Goal: Task Accomplishment & Management: Manage account settings

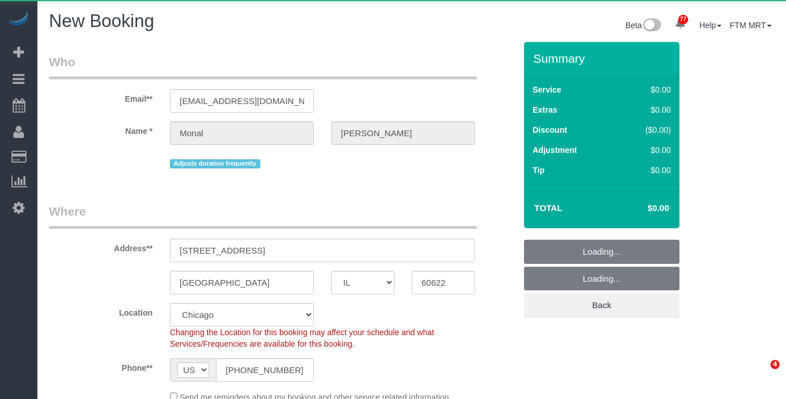
select select "IL"
select select "512"
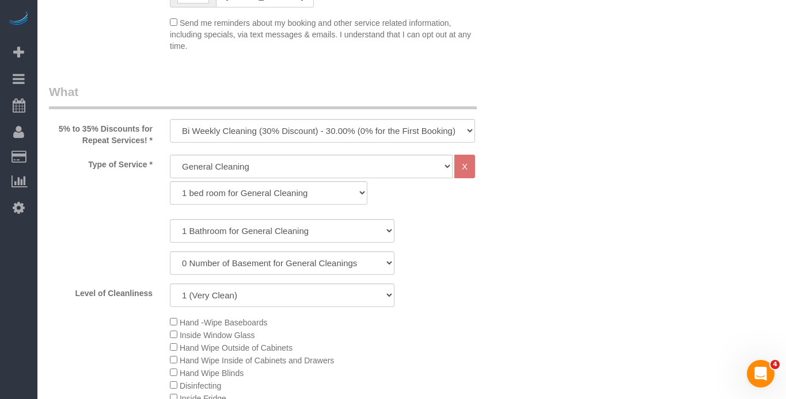
scroll to position [397, 0]
click at [359, 124] on select "One Time Cleaning Weekly Cleaning (35% Discount) - 35.00% (0% for the First Boo…" at bounding box center [322, 131] width 305 height 24
select select "object:3344"
click at [170, 119] on select "One Time Cleaning Weekly Cleaning (35% Discount) - 35.00% (0% for the First Boo…" at bounding box center [322, 131] width 305 height 24
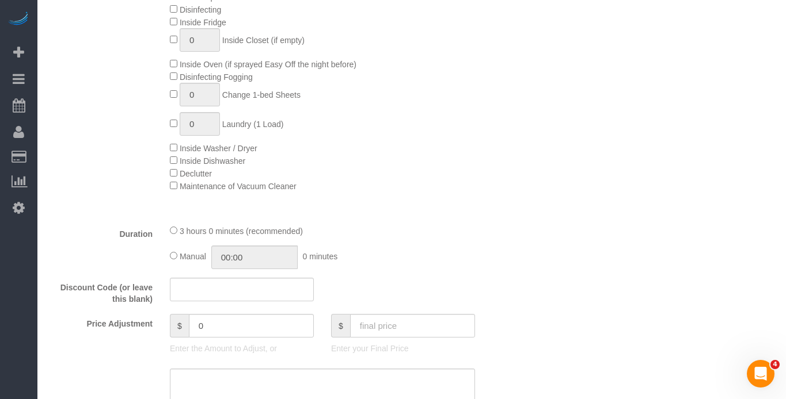
scroll to position [874, 0]
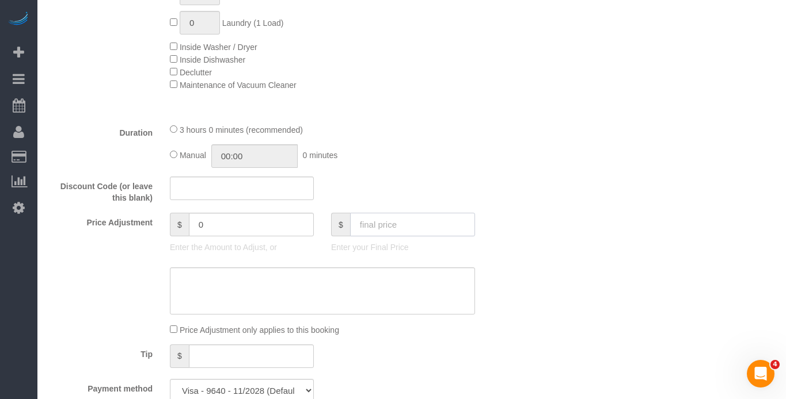
click at [379, 224] on input "text" at bounding box center [412, 225] width 125 height 24
type input "0"
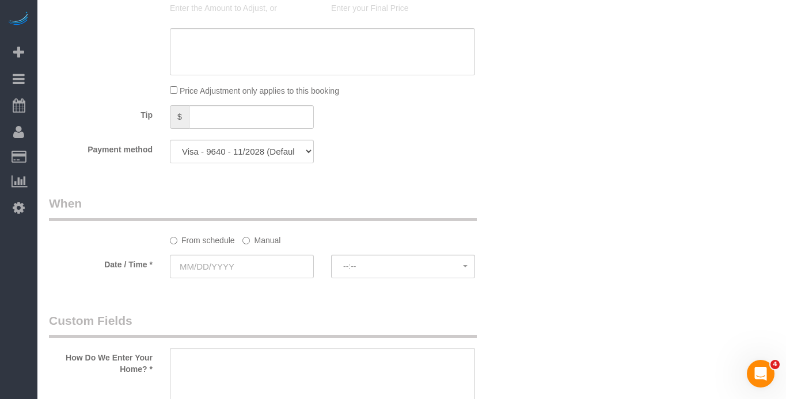
type input "-242"
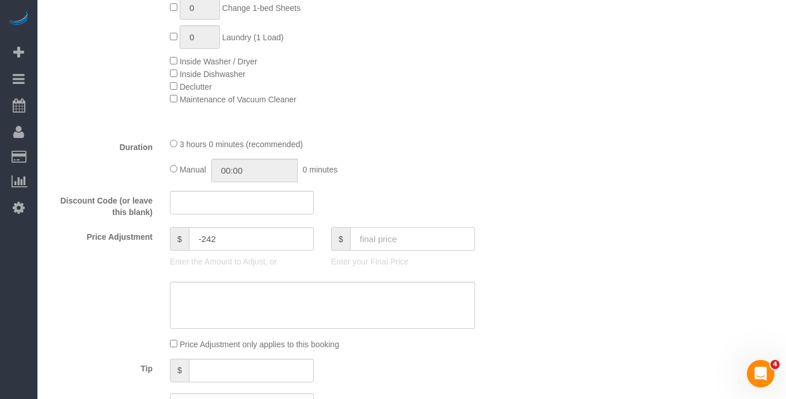
scroll to position [706, 0]
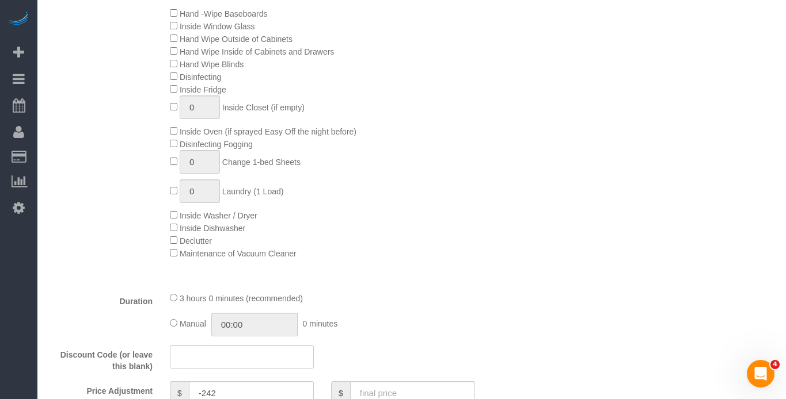
click at [169, 322] on div "3 hours 0 minutes (recommended) Manual 00:00 0 minutes" at bounding box center [322, 314] width 322 height 45
click at [233, 325] on input "03:00" at bounding box center [254, 325] width 86 height 24
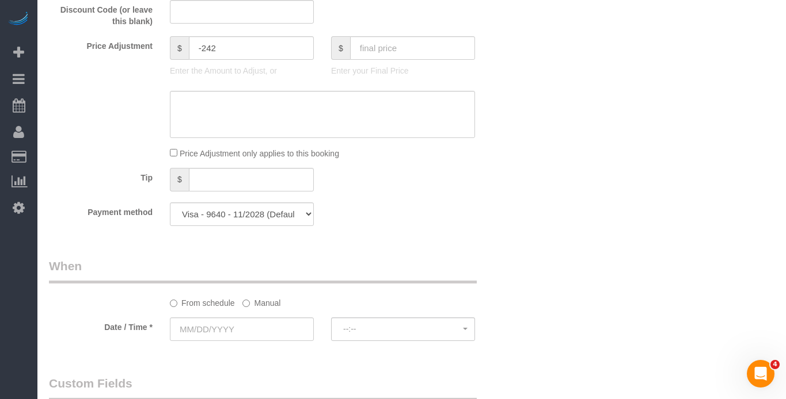
scroll to position [1076, 0]
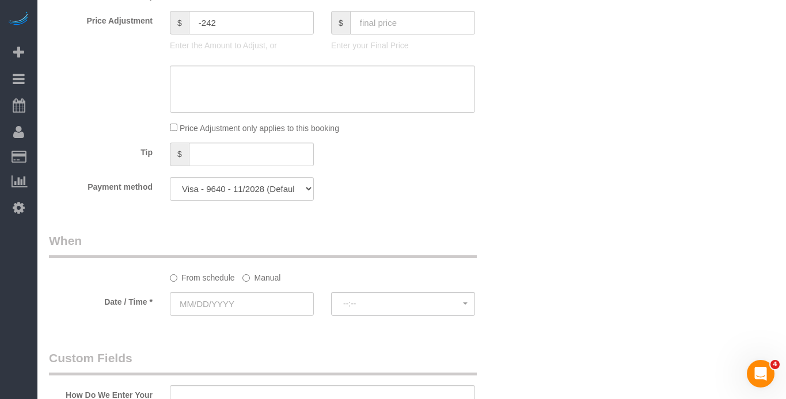
type input "02:30"
click at [260, 272] on label "Manual" at bounding box center [261, 276] width 38 height 16
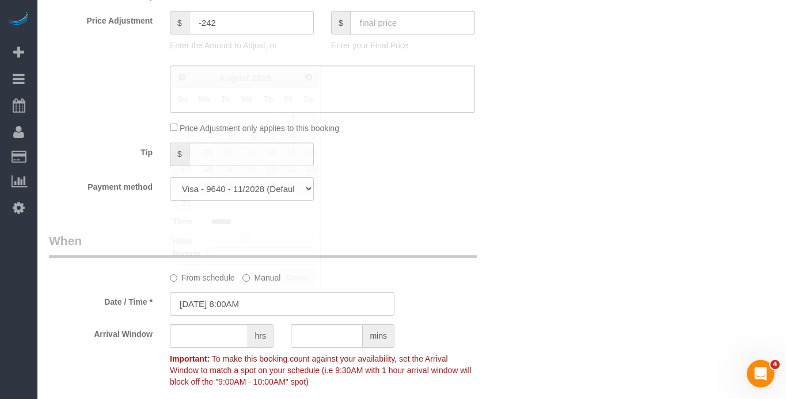
click at [243, 307] on input "08/18/2025 8:00AM" at bounding box center [282, 304] width 224 height 24
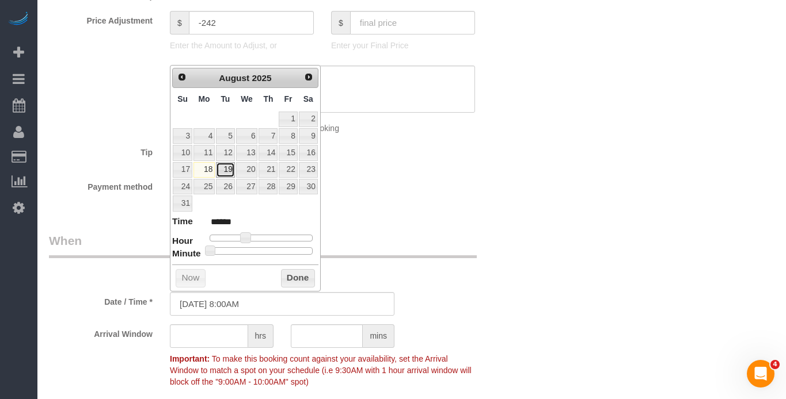
click at [226, 172] on link "19" at bounding box center [225, 170] width 18 height 16
type input "08/19/2025 8:00AM"
click at [290, 275] on button "Done" at bounding box center [298, 278] width 34 height 18
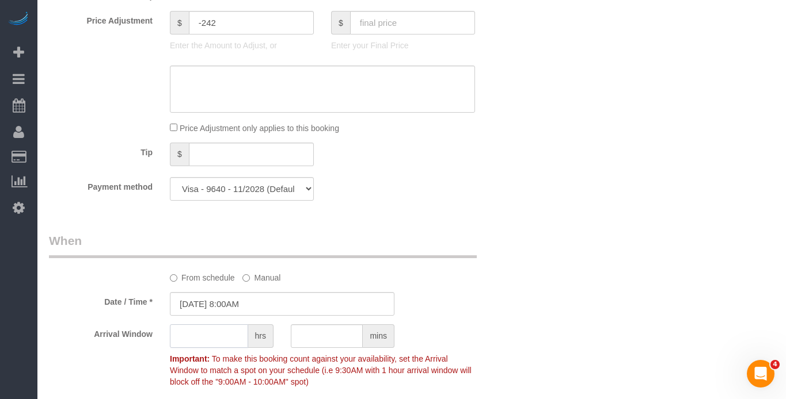
click at [205, 334] on input "text" at bounding box center [209, 337] width 78 height 24
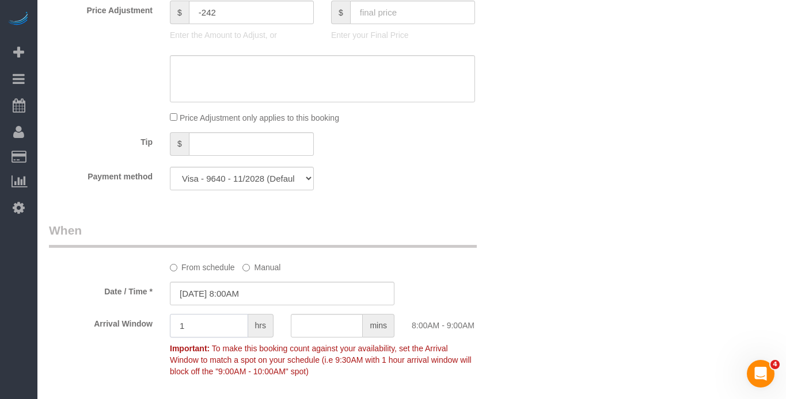
type input "1"
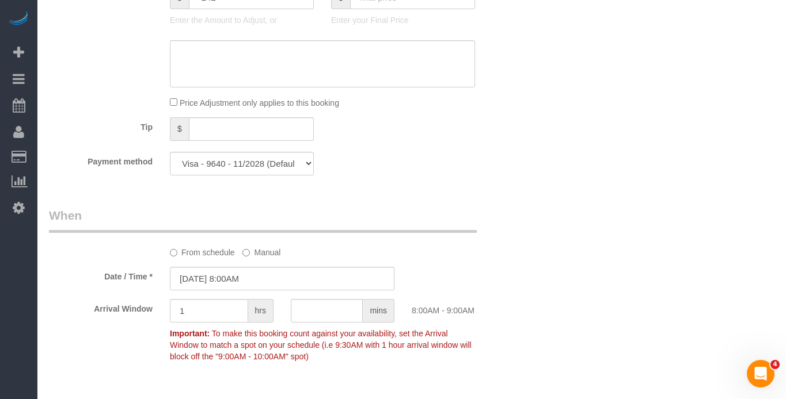
click at [539, 281] on div "Who Email** monalp03@gmail.com Name * Monal Patel Adjusts duration frequently W…" at bounding box center [411, 182] width 725 height 2485
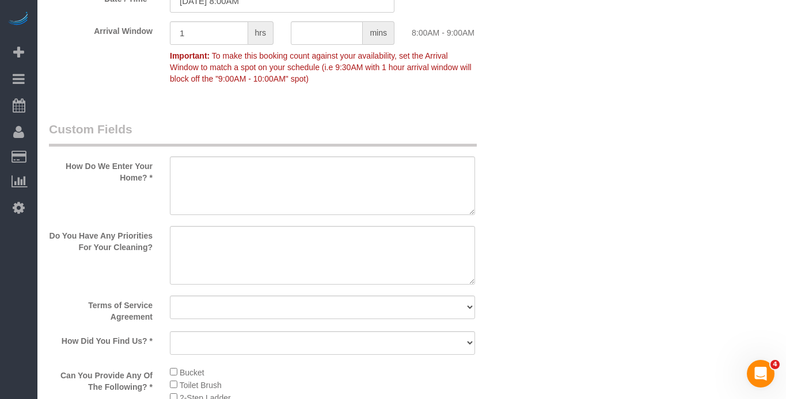
scroll to position [1370, 0]
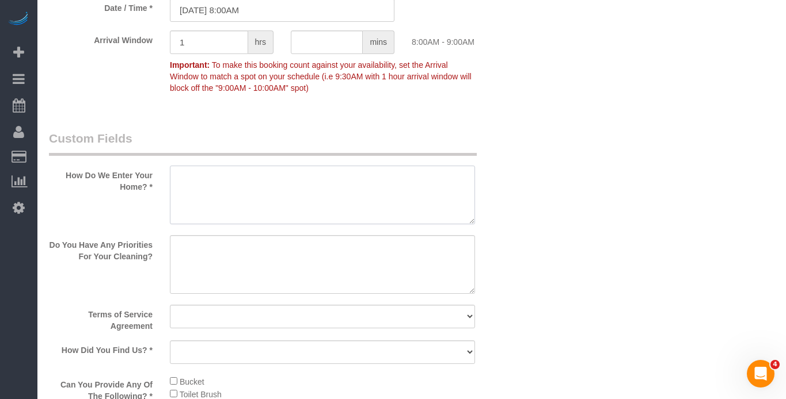
click at [220, 189] on textarea at bounding box center [322, 195] width 305 height 59
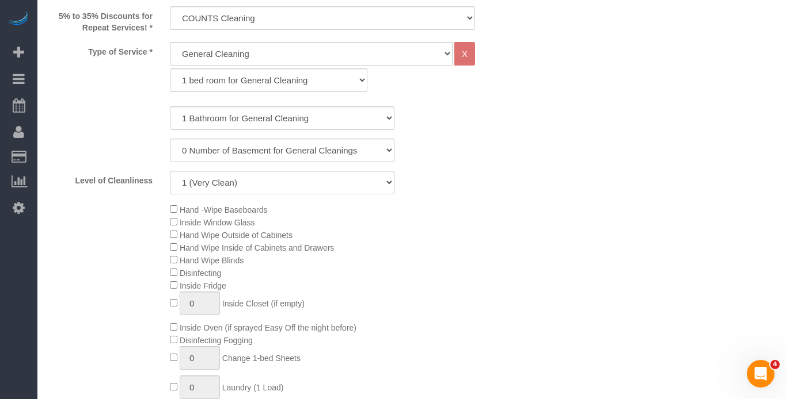
scroll to position [492, 0]
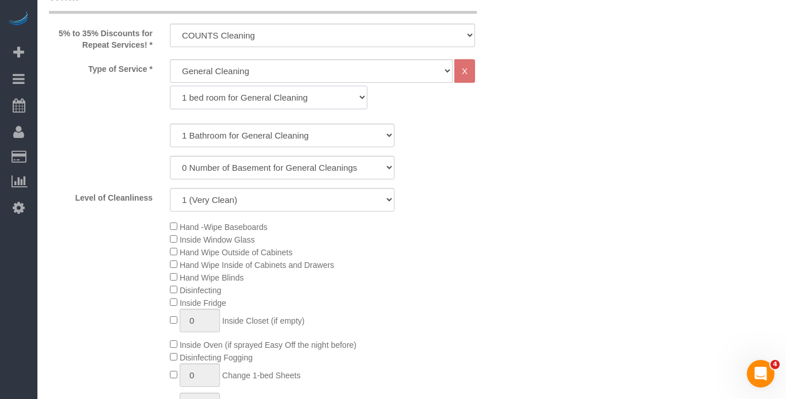
click at [285, 95] on select "1 bed room for General Cleaning 2 bed room for General Cleaning 3 bed room for …" at bounding box center [268, 98] width 197 height 24
select select "287"
click at [170, 86] on select "1 bed room for General Cleaning 2 bed room for General Cleaning 3 bed room for …" at bounding box center [268, 98] width 197 height 24
click at [245, 135] on select "1 Bathroom for General Cleaning 2 Bathroom for General Cleanings 3 Bathroom for…" at bounding box center [282, 136] width 224 height 24
select select "3"
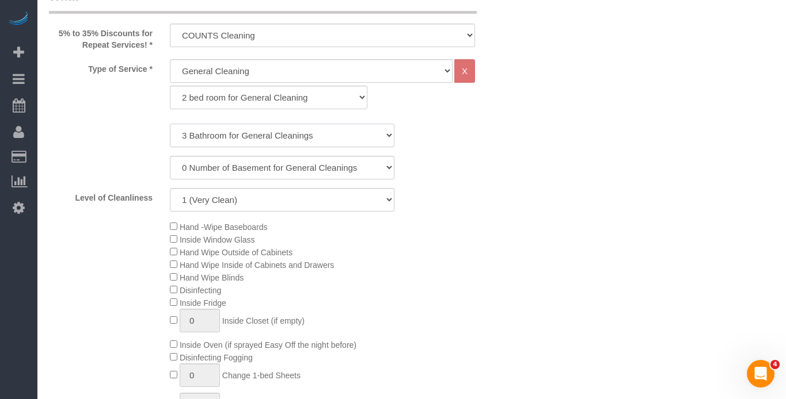
click at [170, 124] on select "1 Bathroom for General Cleaning 2 Bathroom for General Cleanings 3 Bathroom for…" at bounding box center [282, 136] width 224 height 24
click at [218, 203] on select "1 (Very Clean) 2 3 4 5 (Average Condition) 6 7 8 9 10 (Extremely Dirty)" at bounding box center [282, 200] width 224 height 24
select select "4"
click at [170, 188] on select "1 (Very Clean) 2 3 4 5 (Average Condition) 6 7 8 9 10 (Extremely Dirty)" at bounding box center [282, 200] width 224 height 24
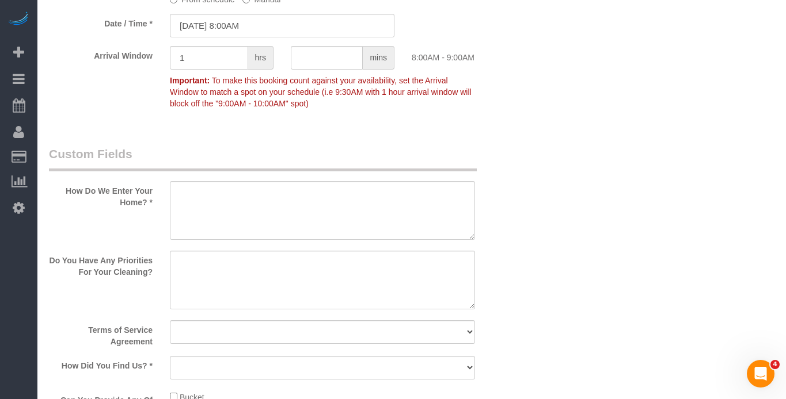
scroll to position [1356, 0]
drag, startPoint x: 251, startPoint y: 207, endPoint x: 43, endPoint y: 208, distance: 208.4
click at [251, 207] on textarea at bounding box center [322, 209] width 305 height 59
click at [203, 208] on textarea at bounding box center [322, 209] width 305 height 59
drag, startPoint x: 203, startPoint y: 208, endPoint x: 192, endPoint y: 195, distance: 16.4
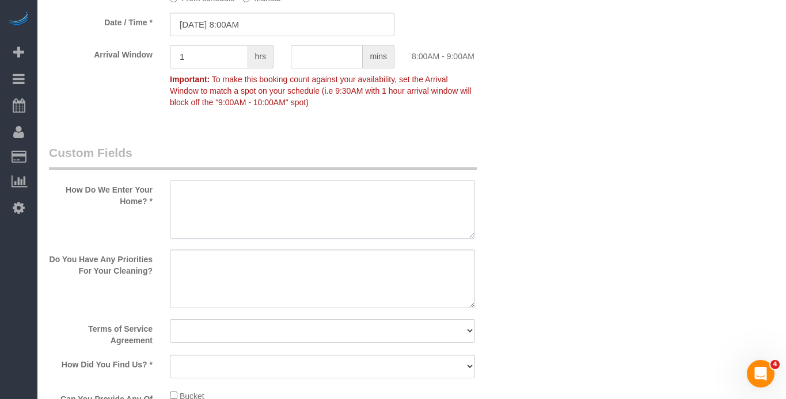
click at [202, 207] on textarea at bounding box center [322, 209] width 305 height 59
paste textarea "Occupant will let you in. Client will be home by 2pm."
click at [393, 220] on textarea at bounding box center [322, 209] width 305 height 59
click at [400, 199] on textarea at bounding box center [322, 209] width 305 height 59
drag, startPoint x: 396, startPoint y: 194, endPoint x: 277, endPoint y: 193, distance: 119.2
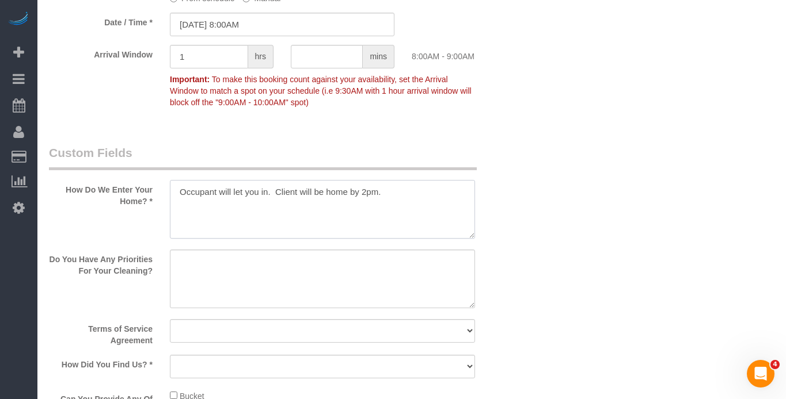
click at [277, 193] on textarea at bounding box center [322, 209] width 305 height 59
type textarea "Occupant will let you in. Client will be home by 2pm."
drag, startPoint x: 87, startPoint y: 266, endPoint x: -47, endPoint y: 267, distance: 134.1
click at [178, 256] on textarea at bounding box center [322, 279] width 305 height 59
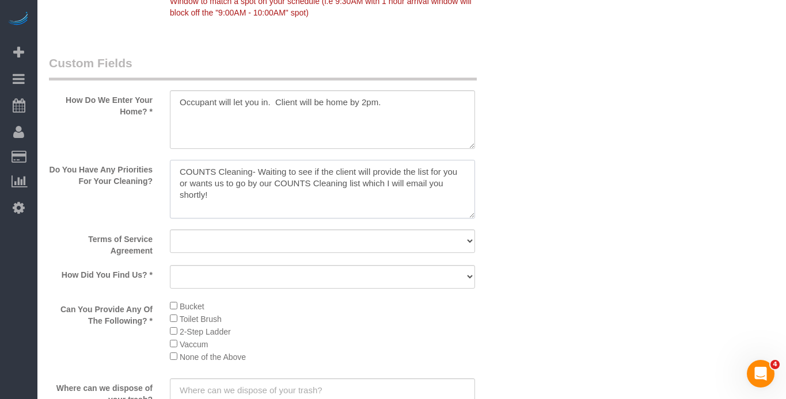
scroll to position [1473, 0]
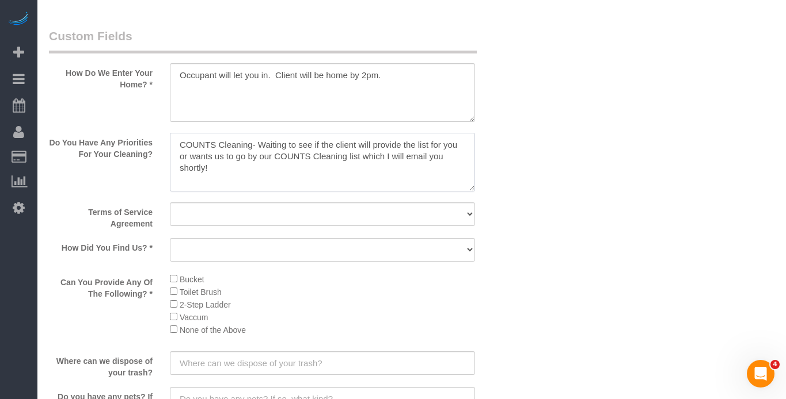
type textarea "COUNTS Cleaning- Waiting to see if the client will provide the list for you or …"
click at [177, 210] on select "Yes, I agree to the Terms of Service and Privacy Policy. No. I disagree with th…" at bounding box center [322, 215] width 305 height 24
select select "number:1"
click at [170, 203] on select "Yes, I agree to the Terms of Service and Privacy Policy. No. I disagree with th…" at bounding box center [322, 215] width 305 height 24
click at [208, 242] on select "Yelp Google Facebook Pinterest Alternative Social Media SMS Message Email Best …" at bounding box center [322, 250] width 305 height 24
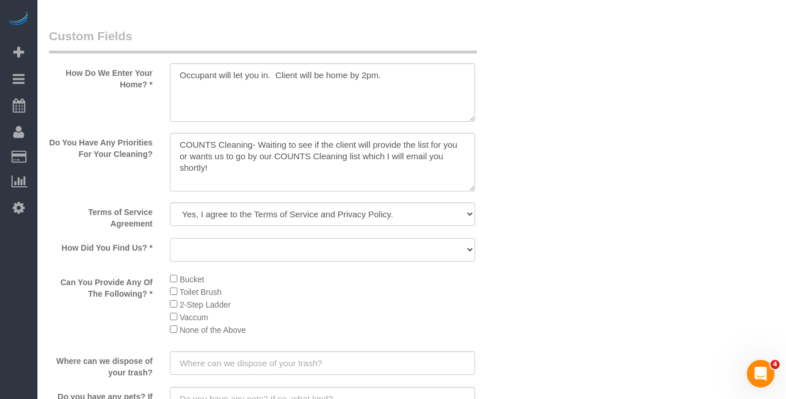
select select "number:58"
click at [170, 238] on select "Yelp Google Facebook Pinterest Alternative Social Media SMS Message Email Best …" at bounding box center [322, 250] width 305 height 24
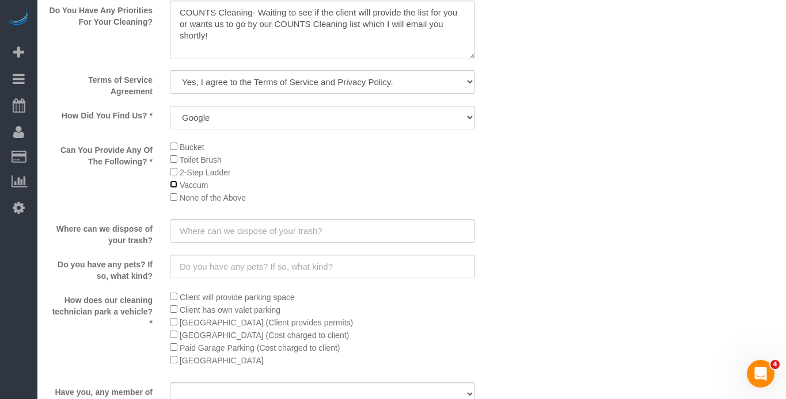
scroll to position [1627, 0]
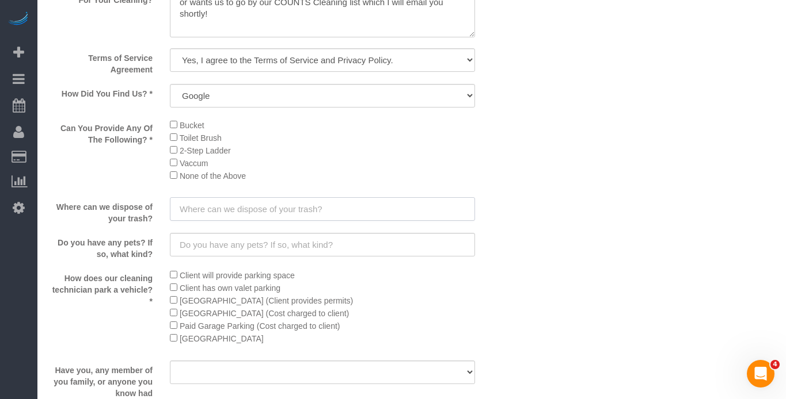
click at [209, 214] on input "text" at bounding box center [322, 209] width 305 height 24
paste input "Behind garage"
type input "Behind garage"
click at [199, 242] on input "text" at bounding box center [322, 245] width 305 height 24
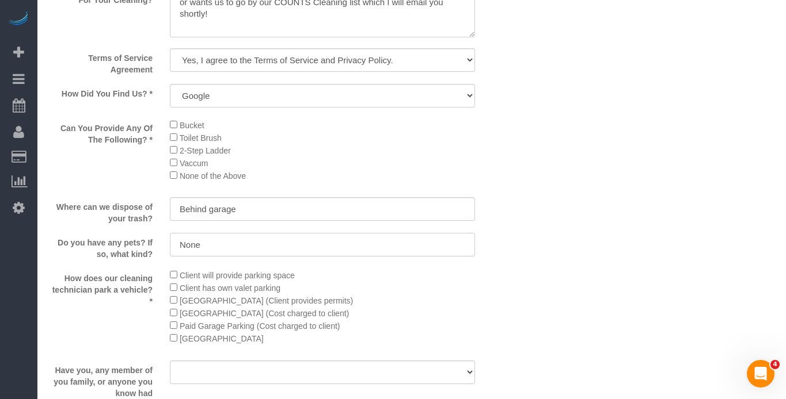
type input "None"
click at [195, 365] on select "Yes No" at bounding box center [322, 373] width 305 height 24
select select "number:139"
click at [170, 361] on select "Yes No" at bounding box center [322, 373] width 305 height 24
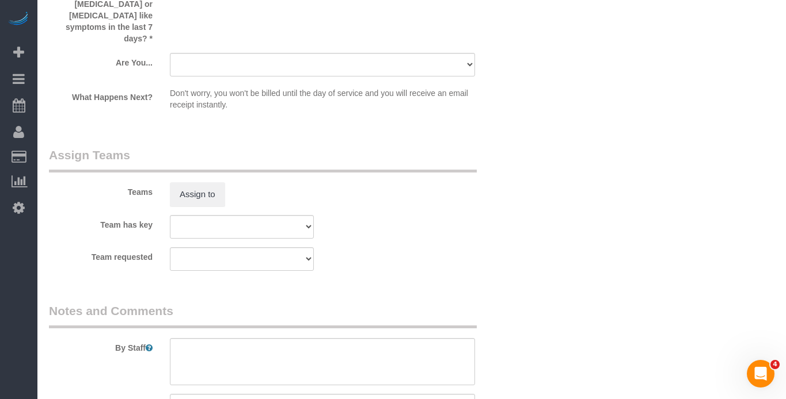
scroll to position [2013, 0]
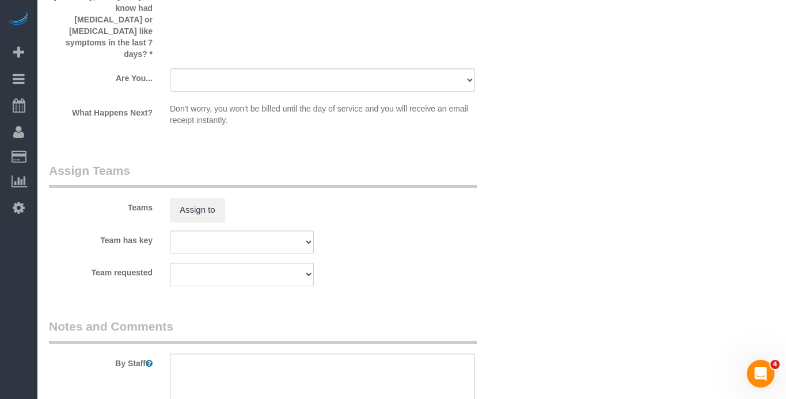
click at [363, 68] on select "A parent with kids living at home. A parent with kids out of home. A person loo…" at bounding box center [322, 80] width 305 height 24
select select "number:106"
click at [170, 68] on select "A parent with kids living at home. A parent with kids out of home. A person loo…" at bounding box center [322, 80] width 305 height 24
click at [284, 231] on select "Team 10 - Susanna (C)(EV)(VAC) Team 11- Kaleigh (C)(EV)(VAC) Team 12- Candice P…" at bounding box center [242, 243] width 144 height 24
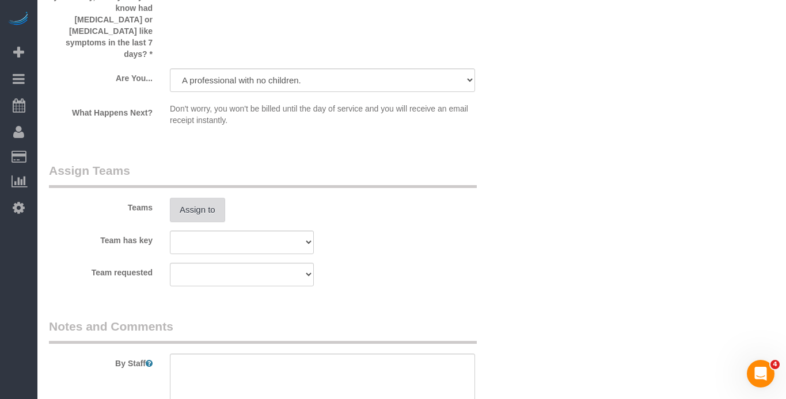
click at [204, 198] on button "Assign to" at bounding box center [197, 210] width 55 height 24
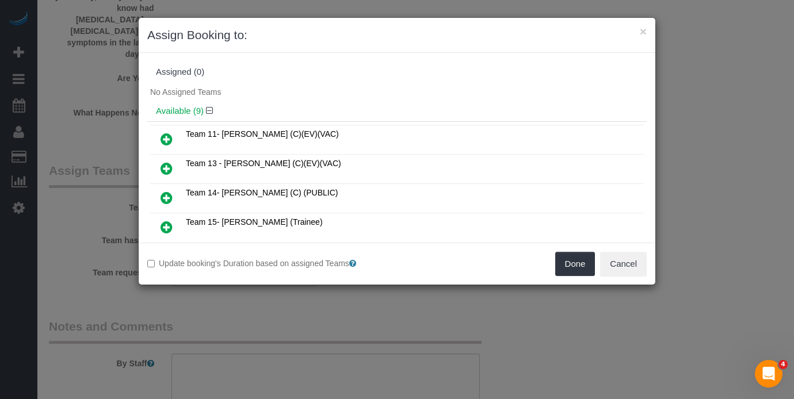
drag, startPoint x: 163, startPoint y: 191, endPoint x: 344, endPoint y: 181, distance: 180.5
click at [164, 191] on icon at bounding box center [167, 198] width 12 height 14
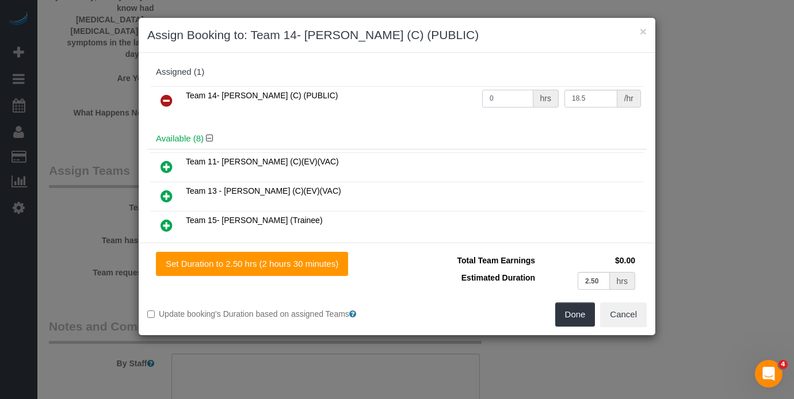
drag, startPoint x: 484, startPoint y: 96, endPoint x: 455, endPoint y: 92, distance: 29.6
click at [455, 92] on tr "Team 14- Maria (C) (PUBLIC) 0 hrs 18.5 /hr" at bounding box center [397, 100] width 494 height 29
type input "2.5"
click at [581, 314] on button "Done" at bounding box center [575, 315] width 40 height 24
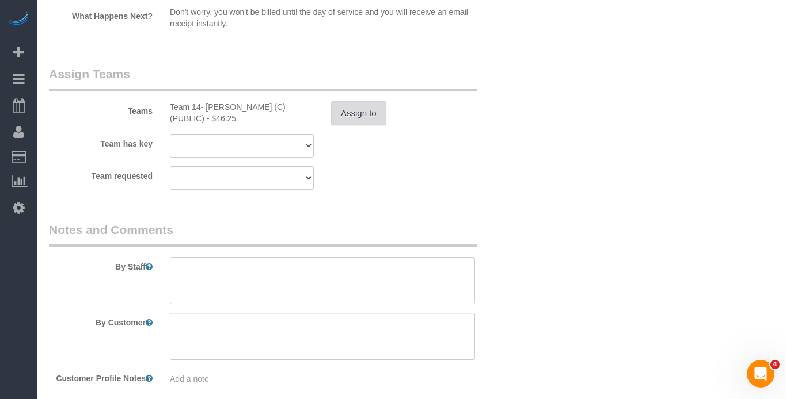
scroll to position [2143, 0]
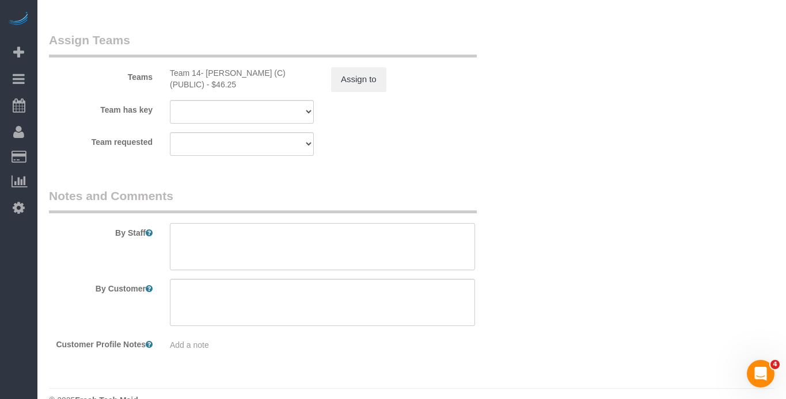
click at [185, 223] on textarea at bounding box center [322, 246] width 305 height 47
paste textarea "BI-WEEKLY CLEANING 1) REGULAR cleaning, priority based 2) Bi-weekly-main floor …"
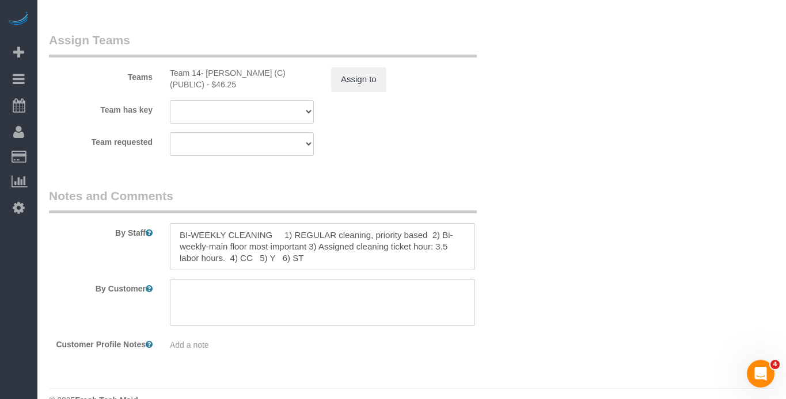
drag, startPoint x: 223, startPoint y: 211, endPoint x: 153, endPoint y: 210, distance: 69.7
click at [153, 210] on div "By Staff" at bounding box center [281, 229] width 483 height 83
drag, startPoint x: 322, startPoint y: 211, endPoint x: 283, endPoint y: 214, distance: 39.2
click at [281, 223] on textarea at bounding box center [322, 246] width 305 height 47
drag, startPoint x: 428, startPoint y: 213, endPoint x: 335, endPoint y: 214, distance: 92.7
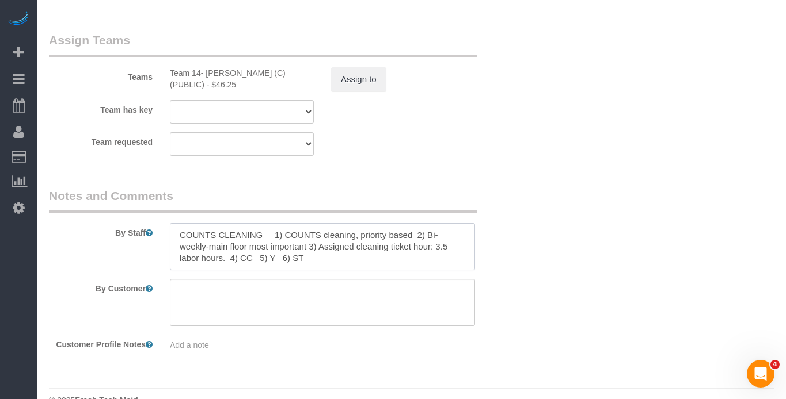
click at [332, 223] on textarea at bounding box center [322, 246] width 305 height 47
click at [424, 223] on textarea at bounding box center [322, 246] width 305 height 47
drag, startPoint x: 424, startPoint y: 212, endPoint x: 309, endPoint y: 224, distance: 116.3
click at [309, 224] on textarea at bounding box center [322, 246] width 305 height 47
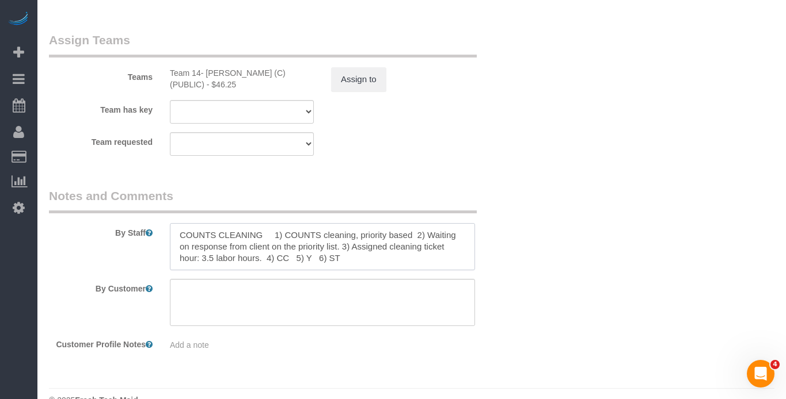
click at [207, 234] on textarea at bounding box center [322, 246] width 305 height 47
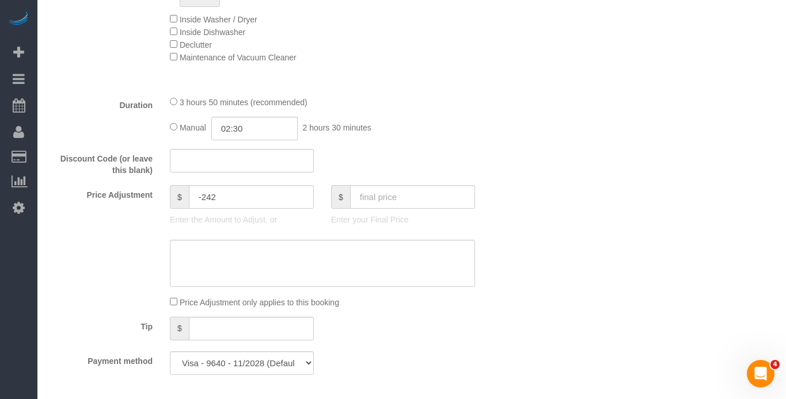
scroll to position [1000, 0]
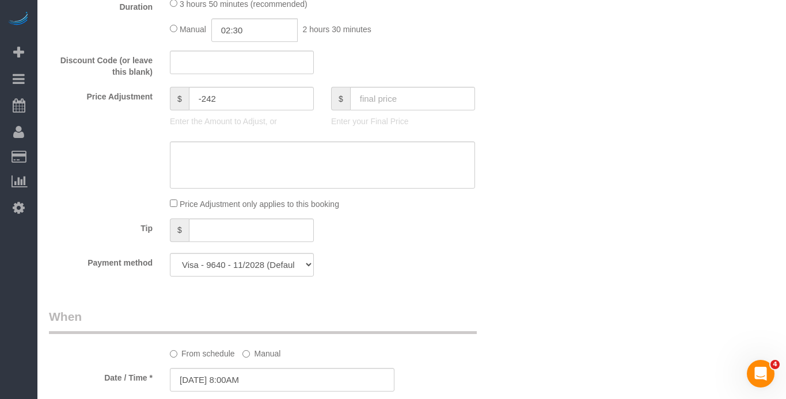
type textarea "COUNTS CLEANING 1) COUNTS cleaning, priority based 2) Waiting on response from …"
click at [374, 113] on div "$ Enter your Final Price" at bounding box center [402, 110] width 161 height 46
click at [374, 104] on input "text" at bounding box center [412, 99] width 125 height 24
type input "0"
type input "-322"
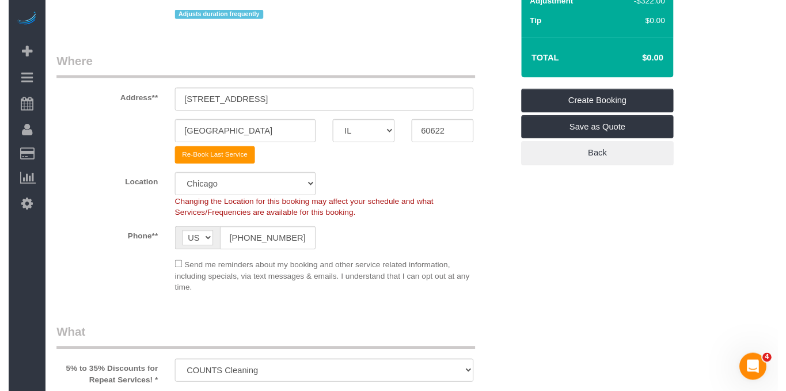
scroll to position [0, 0]
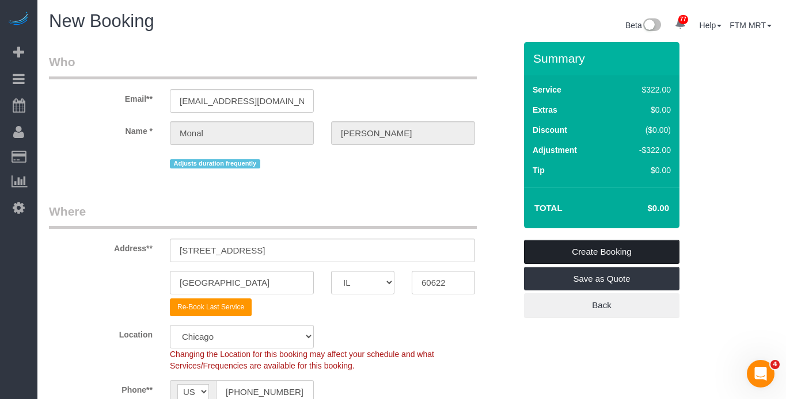
click at [607, 256] on link "Create Booking" at bounding box center [601, 252] width 155 height 24
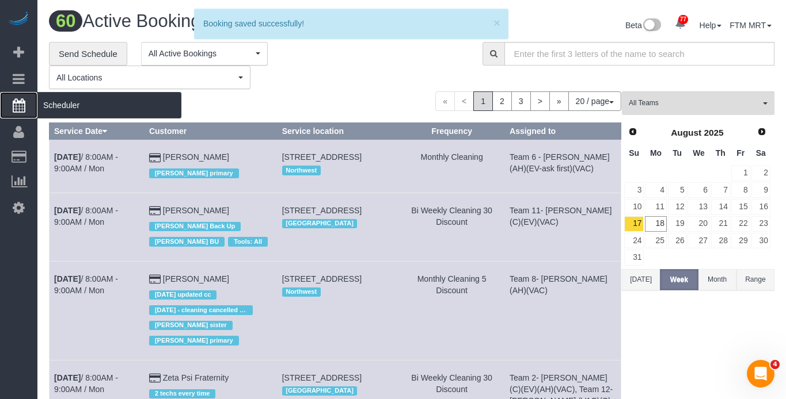
click at [87, 108] on span "Scheduler" at bounding box center [109, 105] width 144 height 26
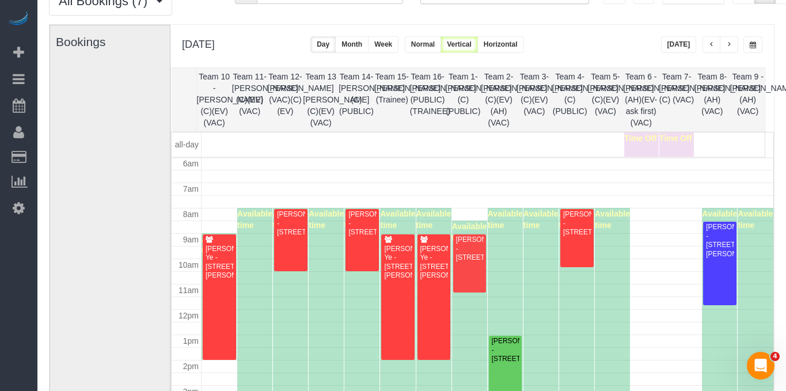
scroll to position [79, 0]
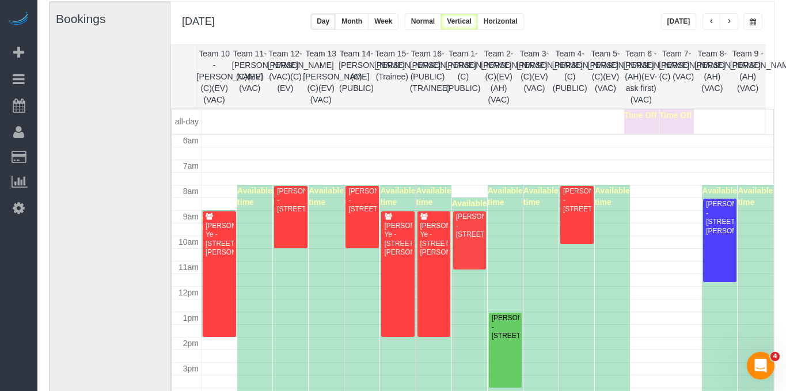
click at [364, 212] on div "[PERSON_NAME] - [STREET_ADDRESS]" at bounding box center [362, 200] width 29 height 26
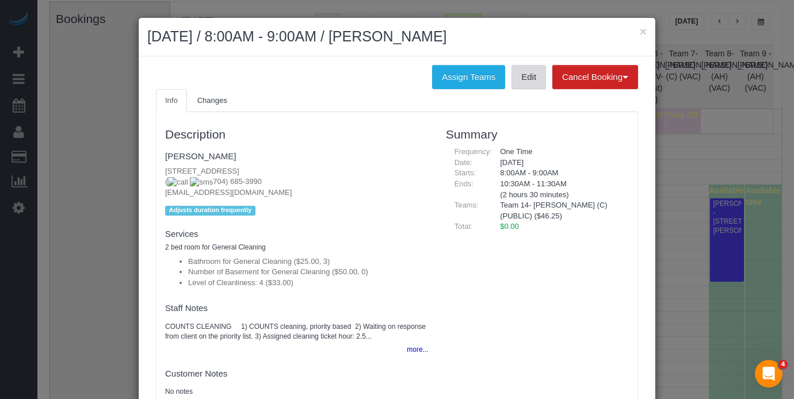
click at [518, 77] on link "Edit" at bounding box center [529, 77] width 35 height 24
drag, startPoint x: 642, startPoint y: 38, endPoint x: 654, endPoint y: 36, distance: 12.3
click at [643, 38] on div "× August 19, 2025 / 8:00AM - 9:00AM / Monal Patel" at bounding box center [397, 37] width 517 height 39
click at [640, 32] on button "×" at bounding box center [643, 31] width 7 height 12
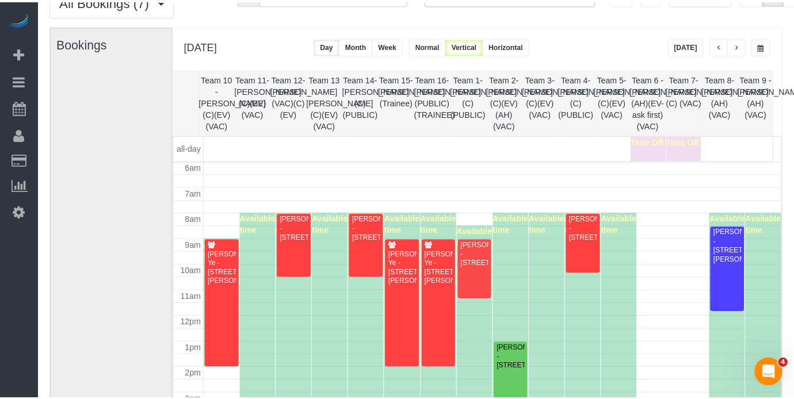
scroll to position [54, 0]
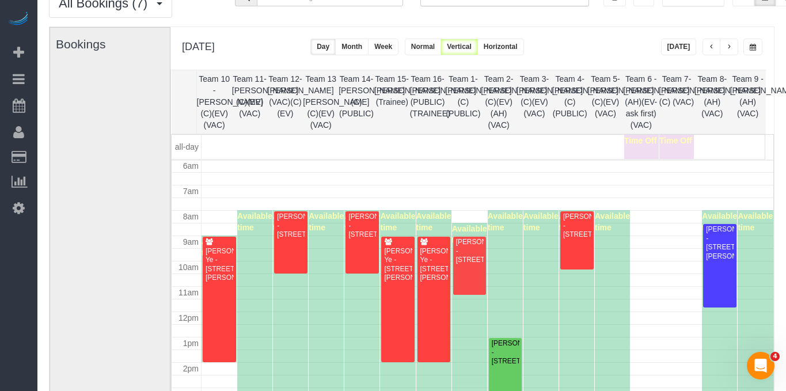
click at [512, 365] on div "[PERSON_NAME] - [STREET_ADDRESS]" at bounding box center [505, 352] width 29 height 26
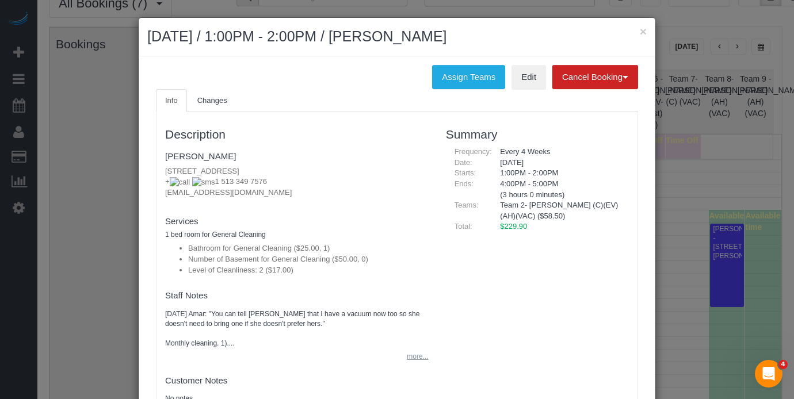
click at [410, 357] on button "more..." at bounding box center [414, 357] width 28 height 17
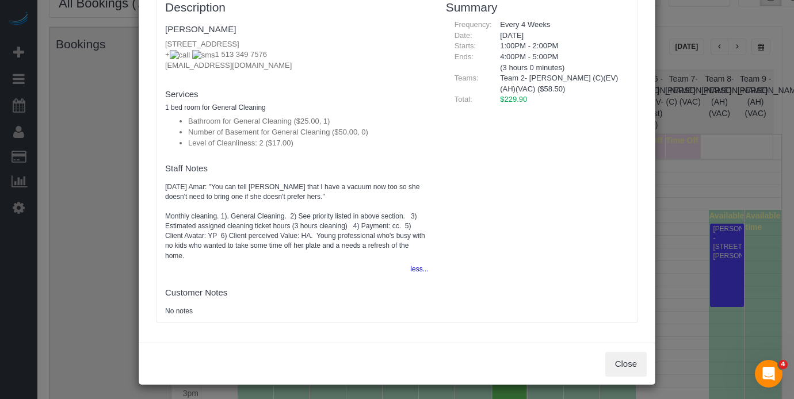
scroll to position [119, 0]
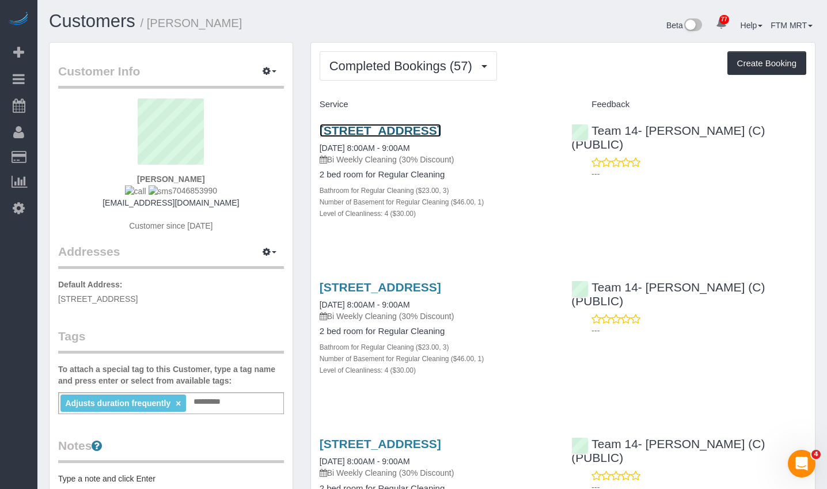
click at [342, 136] on link "[STREET_ADDRESS]" at bounding box center [379, 130] width 121 height 13
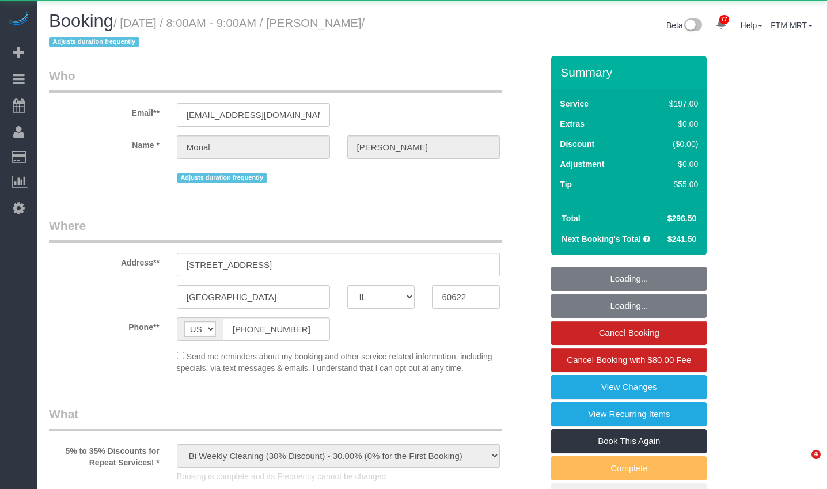
select select "IL"
select select "object:1281"
select select "512"
select select "3"
select select "1"
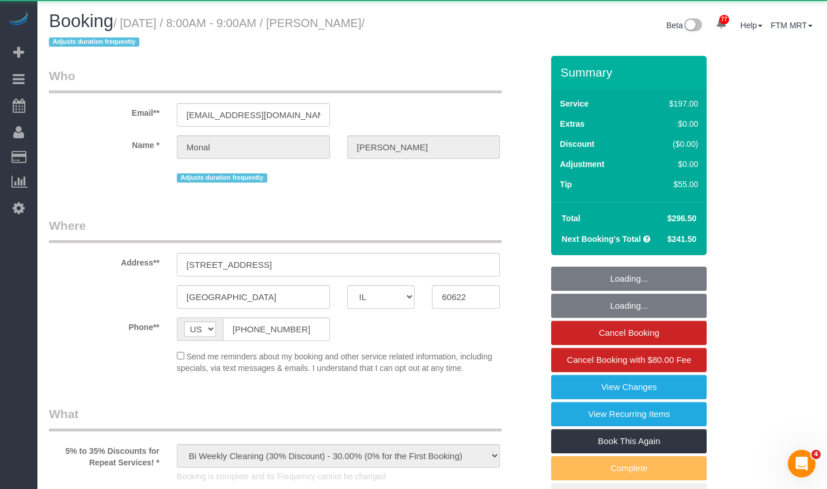
select select "4"
select select "spot1"
select select "number:1"
select select "number:58"
select select "number:139"
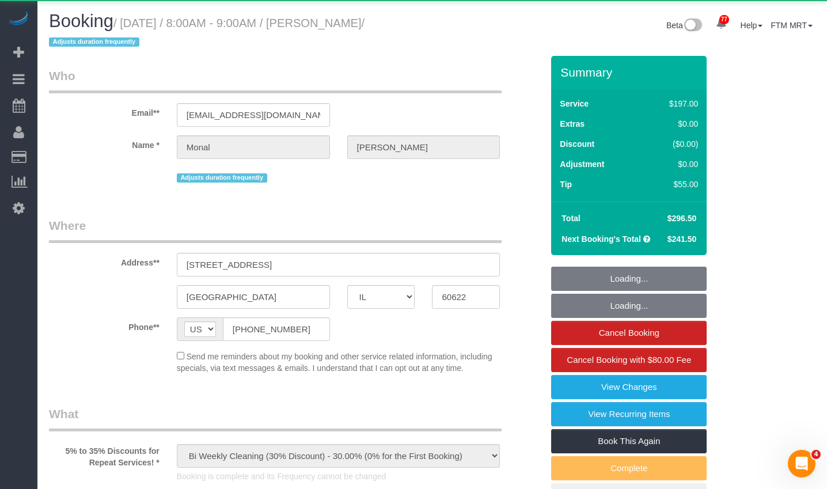
select select "number:106"
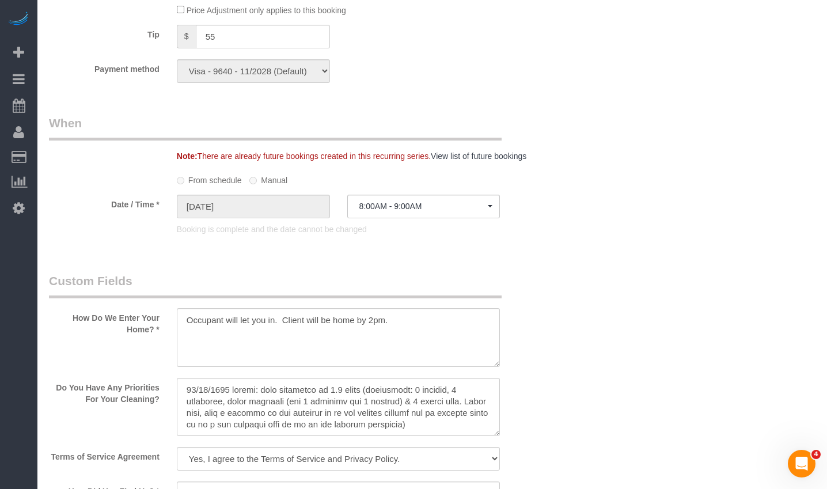
scroll to position [1164, 0]
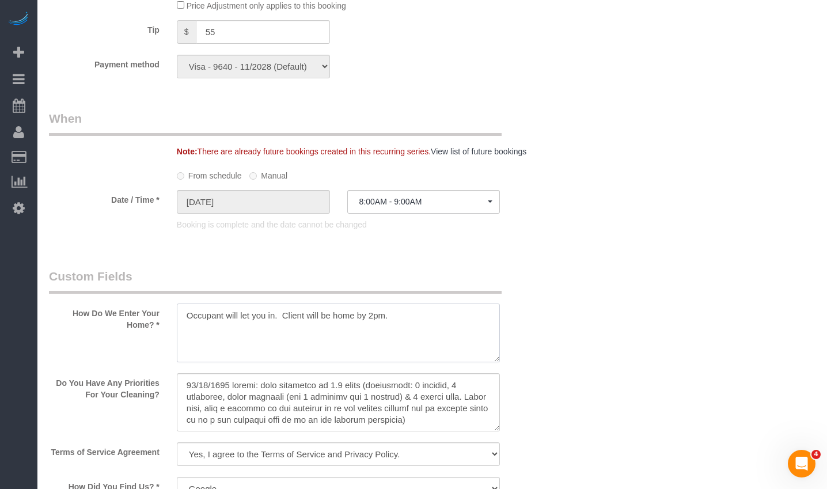
drag, startPoint x: 403, startPoint y: 307, endPoint x: 214, endPoint y: 304, distance: 188.8
click at [187, 304] on textarea at bounding box center [338, 332] width 323 height 59
drag, startPoint x: 420, startPoint y: 317, endPoint x: 174, endPoint y: 304, distance: 245.5
click at [174, 304] on div at bounding box center [338, 333] width 341 height 61
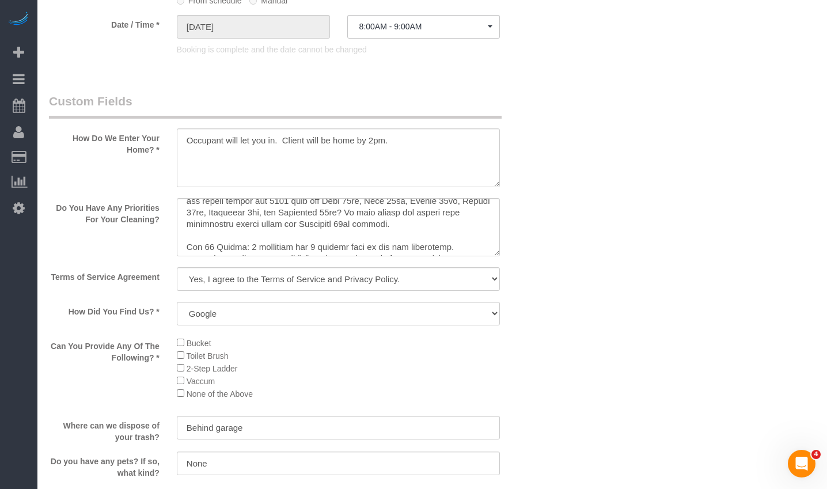
scroll to position [1364, 0]
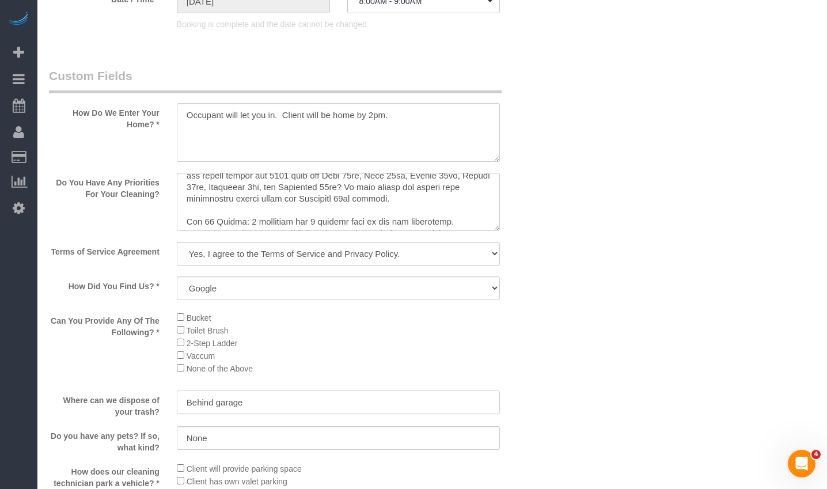
drag, startPoint x: 187, startPoint y: 395, endPoint x: 144, endPoint y: 393, distance: 43.3
click at [131, 392] on div "Where can we dispose of your trash? Behind garage" at bounding box center [295, 403] width 511 height 27
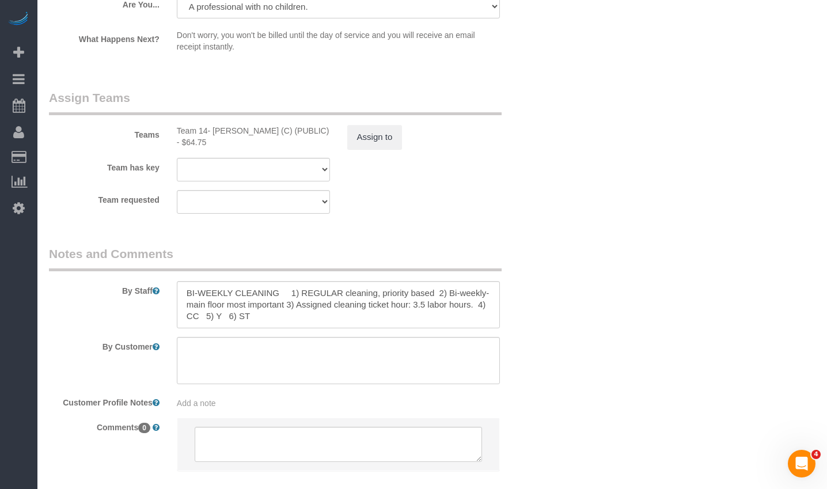
scroll to position [2058, 0]
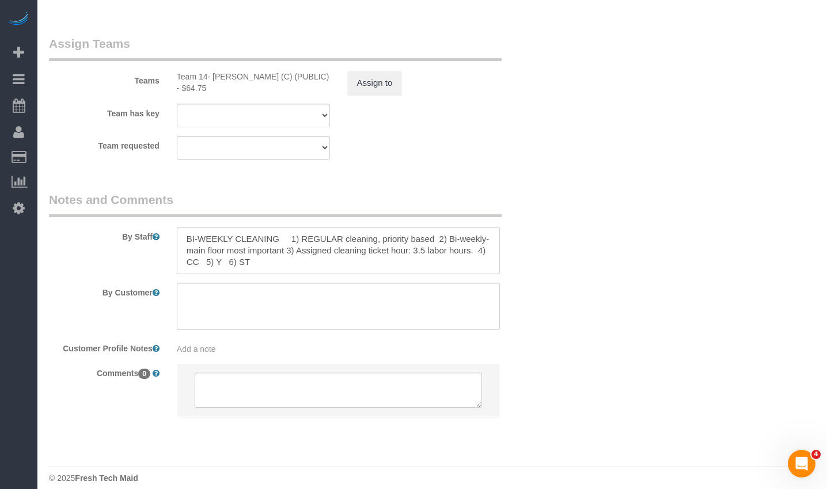
drag, startPoint x: 252, startPoint y: 257, endPoint x: 366, endPoint y: 258, distance: 114.0
click at [166, 223] on div "By Staff" at bounding box center [295, 232] width 511 height 83
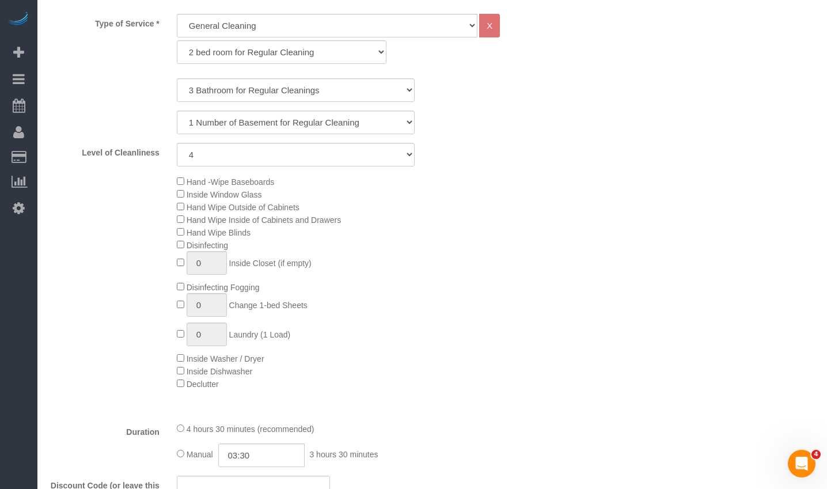
scroll to position [0, 0]
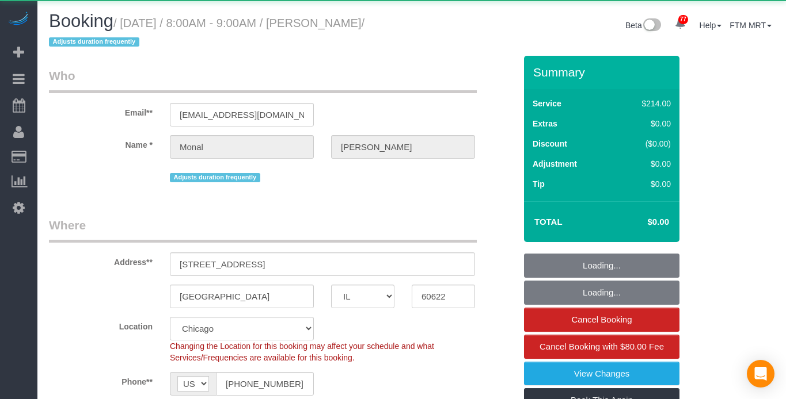
select select "IL"
select select "512"
select select "object:1191"
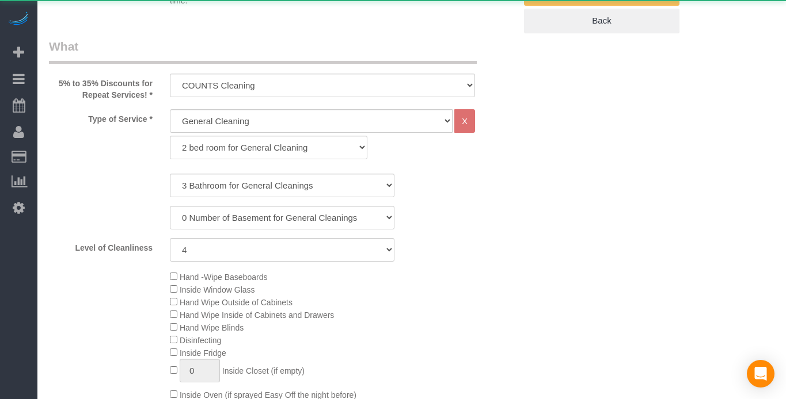
select select "3"
select select "4"
select select "spot1"
select select "number:1"
select select "number:58"
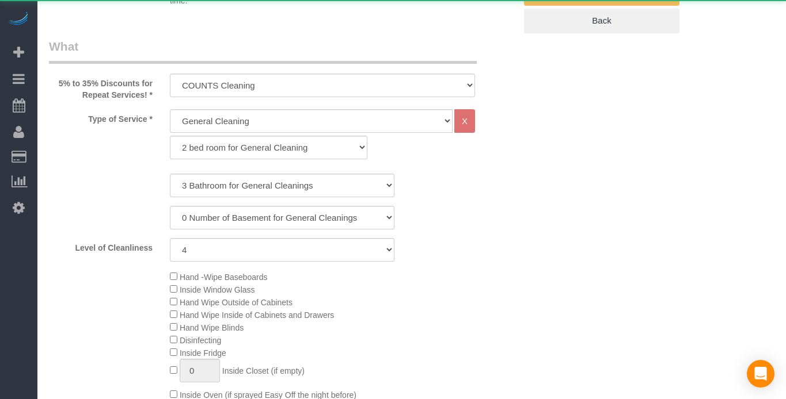
select select "number:139"
select select "number:106"
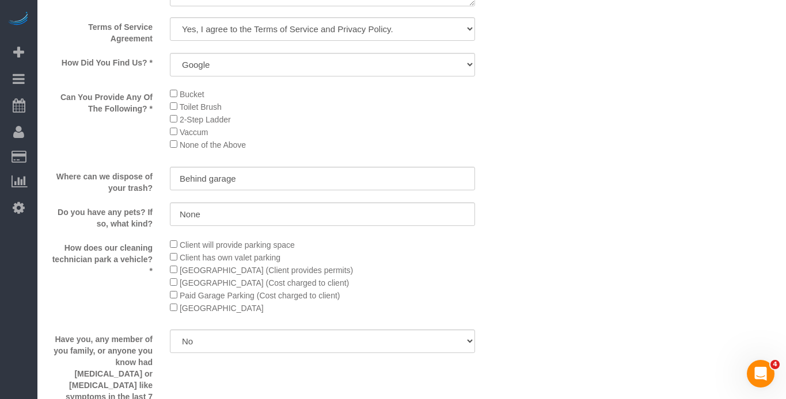
scroll to position [1312, 0]
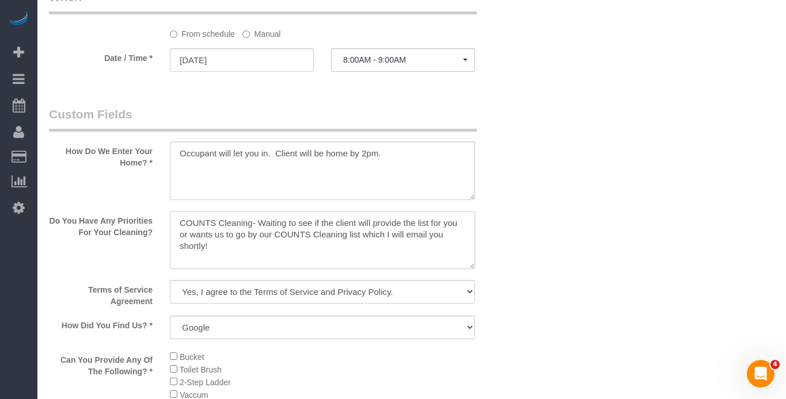
click at [332, 241] on textarea at bounding box center [322, 240] width 305 height 59
drag, startPoint x: 260, startPoint y: 223, endPoint x: 403, endPoint y: 233, distance: 143.1
click at [399, 242] on textarea at bounding box center [322, 240] width 305 height 59
drag, startPoint x: 265, startPoint y: 224, endPoint x: 360, endPoint y: 237, distance: 96.5
click at [360, 237] on textarea at bounding box center [322, 240] width 305 height 59
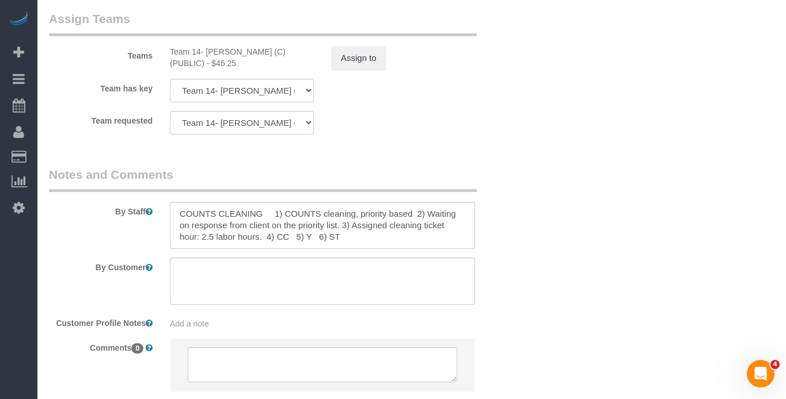
scroll to position [2135, 0]
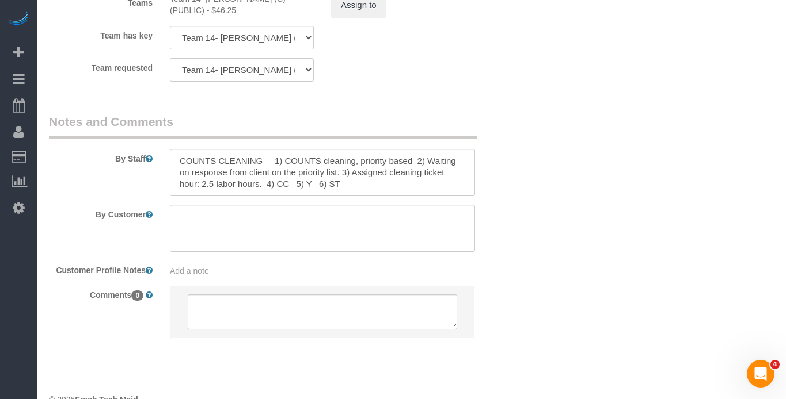
type textarea "COUNTS Cleaning- Client wants us to follow the COUNTS Cleaning List. I will sen…"
click at [338, 151] on textarea at bounding box center [322, 172] width 305 height 47
drag, startPoint x: 428, startPoint y: 138, endPoint x: 343, endPoint y: 147, distance: 85.6
click at [343, 149] on textarea at bounding box center [322, 172] width 305 height 47
paste textarea "Client wants us to follow the COUNTS Cleaning List. I will send this to you via…"
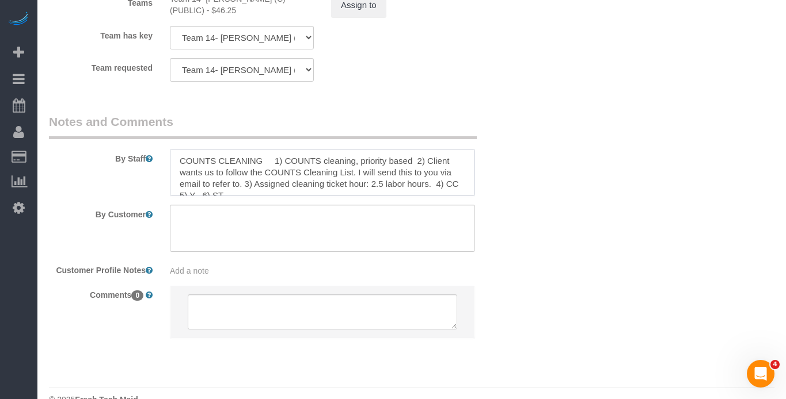
drag, startPoint x: 414, startPoint y: 138, endPoint x: 355, endPoint y: 138, distance: 59.3
click at [355, 149] on textarea at bounding box center [322, 172] width 305 height 47
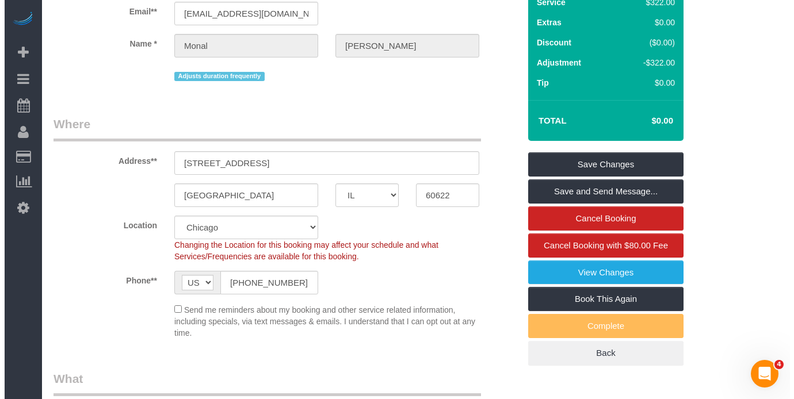
scroll to position [0, 0]
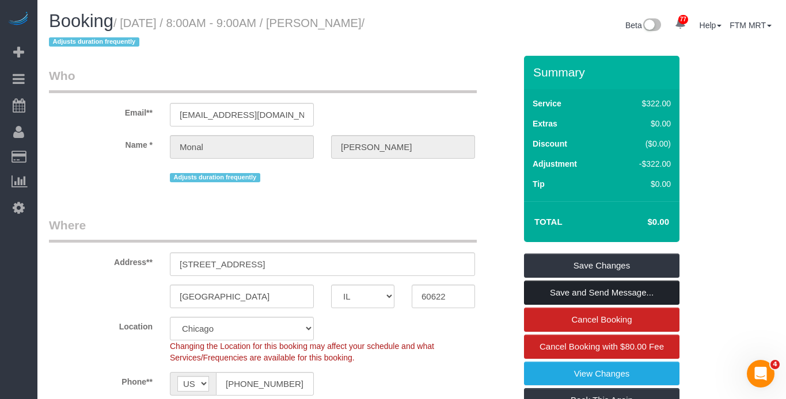
type textarea "COUNTS CLEANING 1) COUNTS cleaning 2) Client wants us to follow the COUNTS Clea…"
click at [574, 288] on link "Save and Send Message..." at bounding box center [601, 293] width 155 height 24
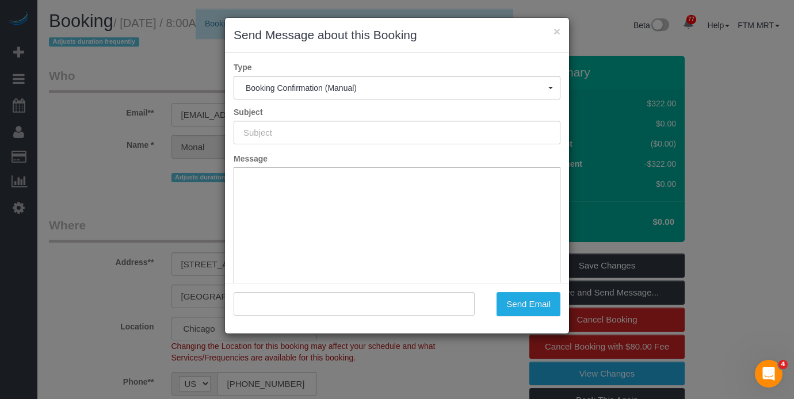
type input "Your Booking With Fresh Tech Maid, Confirmed!"
type input ""[PERSON_NAME]" <[EMAIL_ADDRESS][DOMAIN_NAME]>"
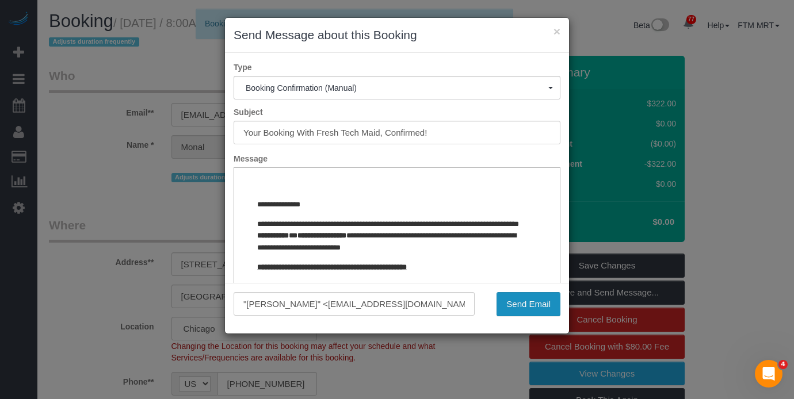
click at [529, 306] on button "Send Email" at bounding box center [529, 304] width 64 height 24
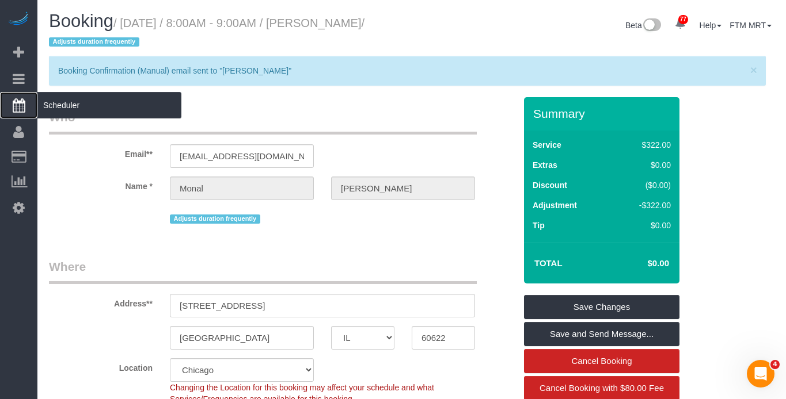
click at [66, 110] on span "Scheduler" at bounding box center [109, 105] width 144 height 26
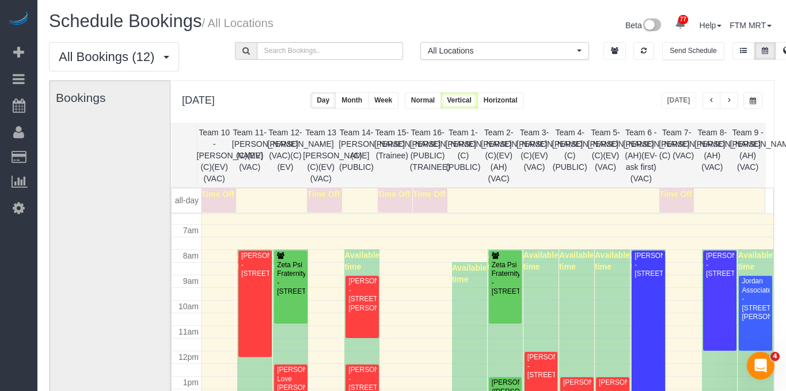
scroll to position [174, 0]
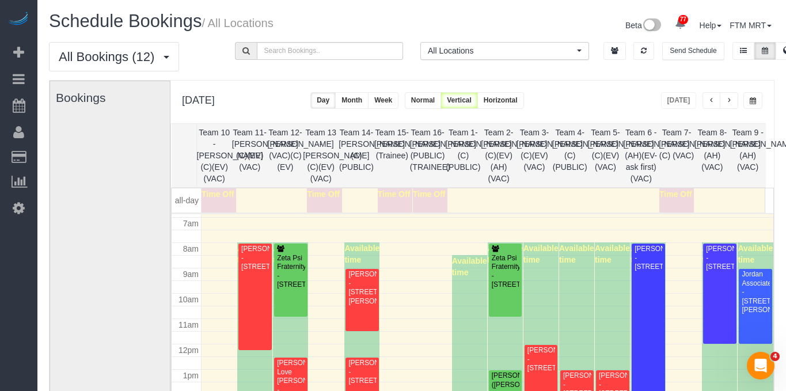
click at [730, 100] on span "button" at bounding box center [729, 100] width 6 height 7
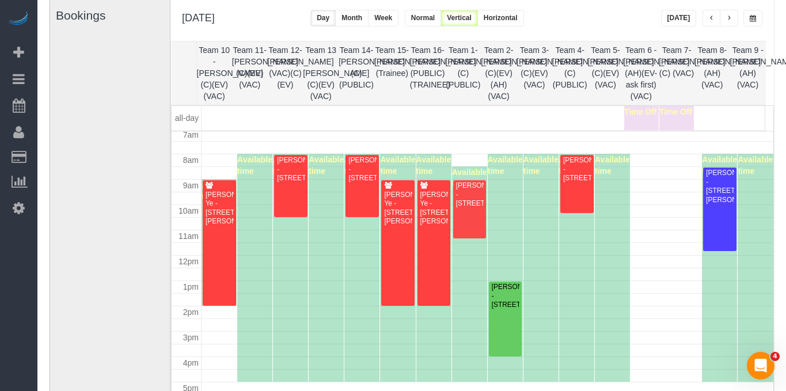
scroll to position [0, 0]
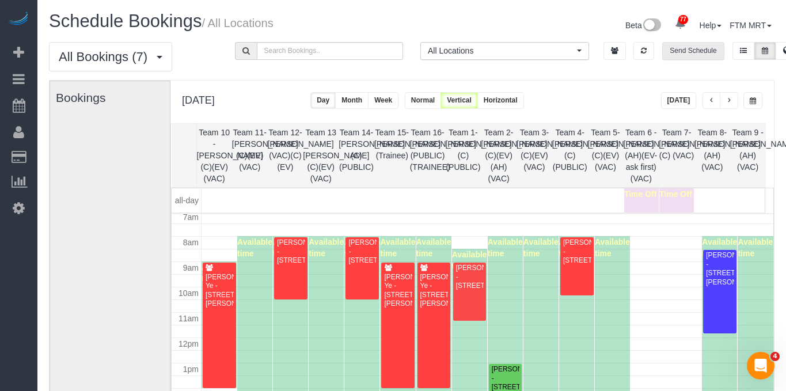
click at [689, 50] on button "Send Schedule" at bounding box center [693, 51] width 62 height 18
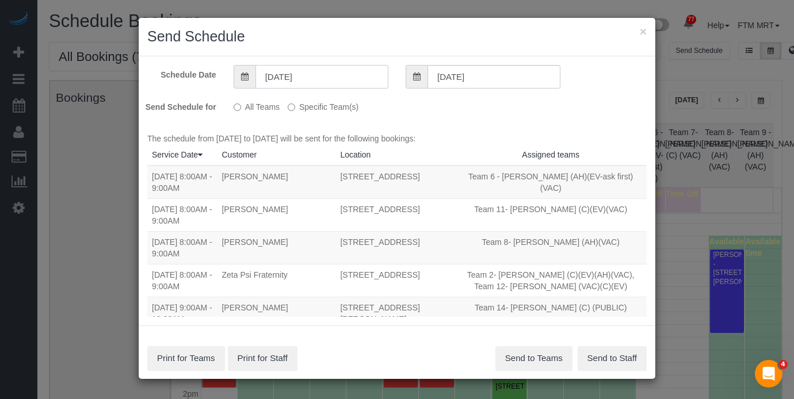
click at [338, 82] on input "[DATE]" at bounding box center [322, 77] width 133 height 24
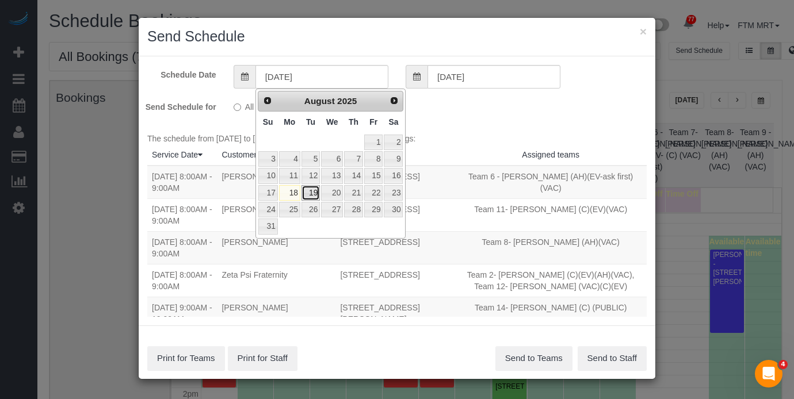
click at [305, 197] on link "19" at bounding box center [311, 193] width 18 height 16
type input "[DATE]"
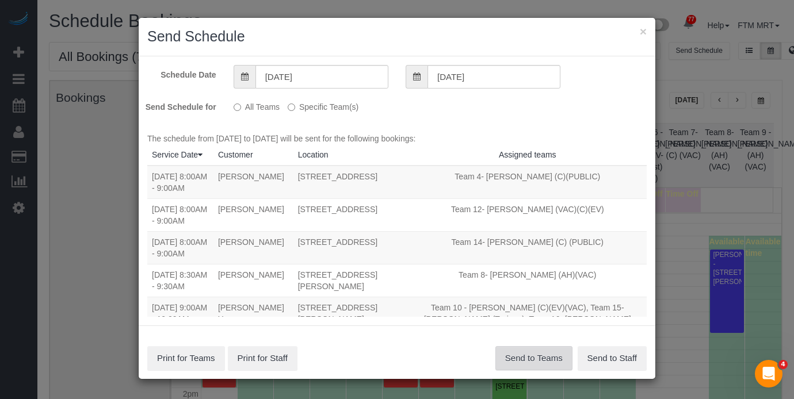
click at [517, 361] on button "Send to Teams" at bounding box center [534, 359] width 77 height 24
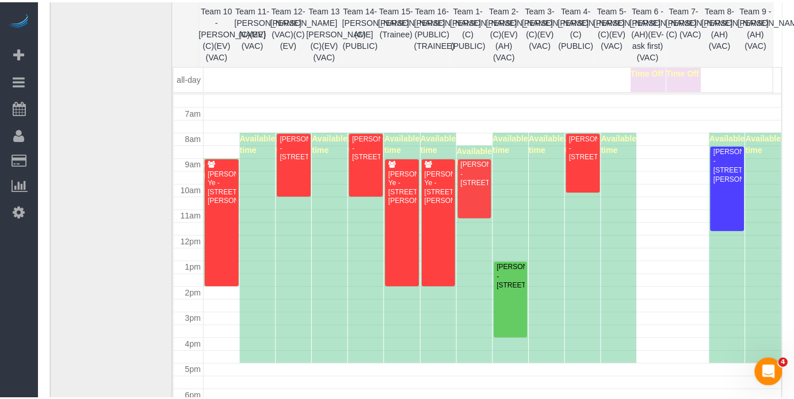
scroll to position [155, 0]
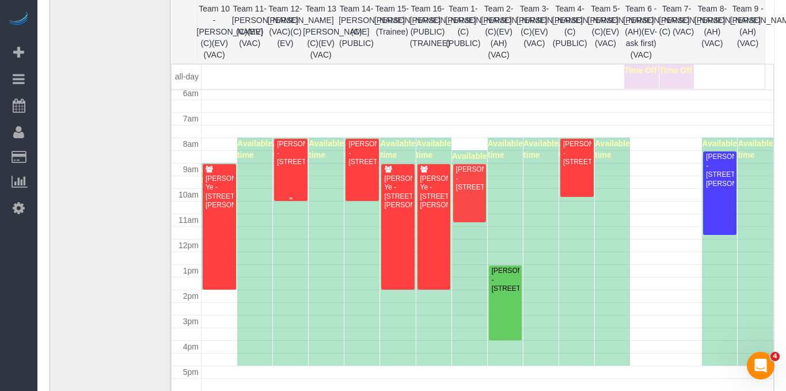
click at [287, 156] on div "[PERSON_NAME] - [STREET_ADDRESS]" at bounding box center [290, 153] width 29 height 26
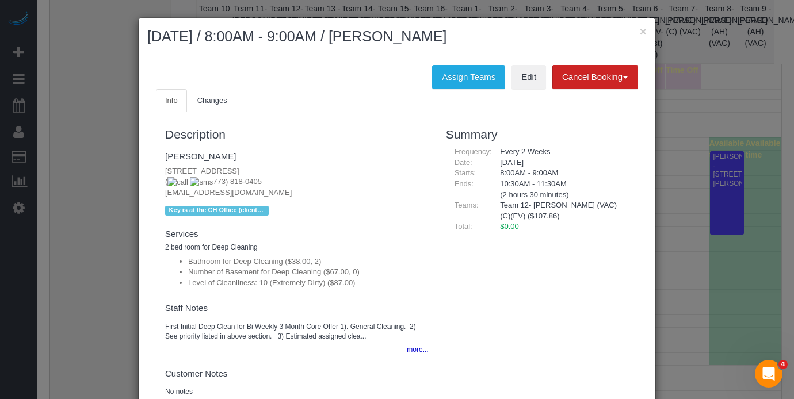
drag, startPoint x: 335, startPoint y: 171, endPoint x: 144, endPoint y: 167, distance: 190.5
click at [147, 167] on div "Info Changes Description [PERSON_NAME] [STREET_ADDRESS] [PHONE_NUMBER] [EMAIL_A…" at bounding box center [397, 252] width 500 height 326
copy p "[STREET_ADDRESS]"
click at [419, 349] on button "more..." at bounding box center [414, 350] width 28 height 17
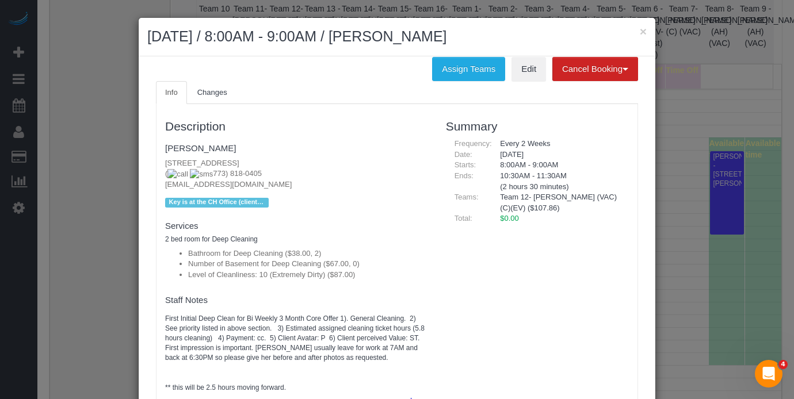
scroll to position [0, 0]
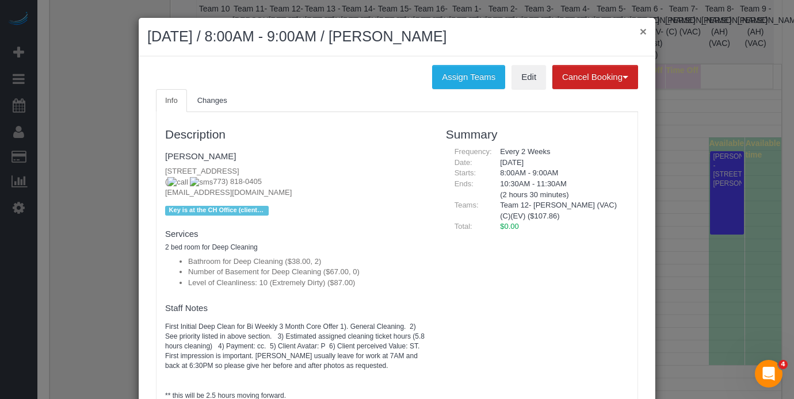
click at [640, 35] on button "×" at bounding box center [643, 31] width 7 height 12
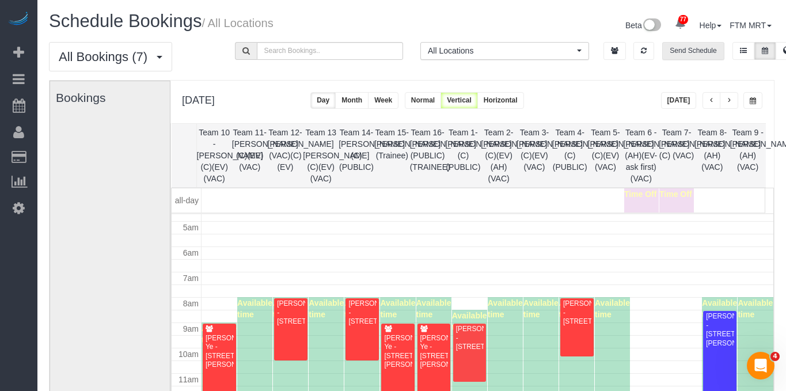
scroll to position [120, 0]
click at [576, 316] on div "[PERSON_NAME] - [STREET_ADDRESS]" at bounding box center [576, 311] width 29 height 26
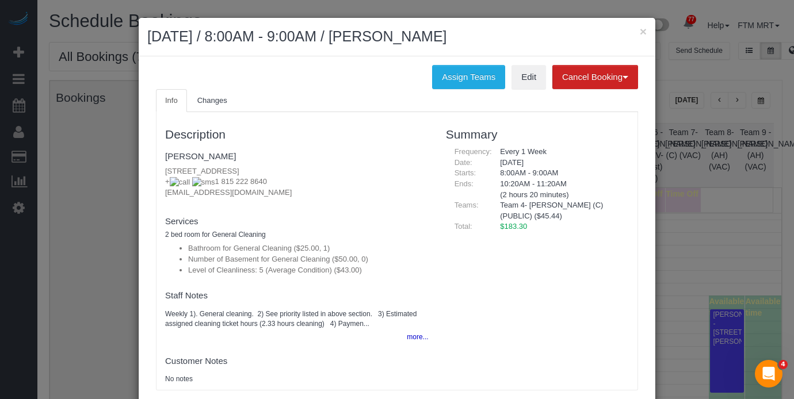
drag, startPoint x: 337, startPoint y: 171, endPoint x: 146, endPoint y: 154, distance: 191.3
click at [119, 165] on div "× [DATE] / 8:00AM - 9:00AM / [PERSON_NAME] Assign Teams Edit Cancel Booking Wit…" at bounding box center [397, 199] width 794 height 399
copy p "[STREET_ADDRESS]"
click at [640, 29] on button "×" at bounding box center [643, 31] width 7 height 12
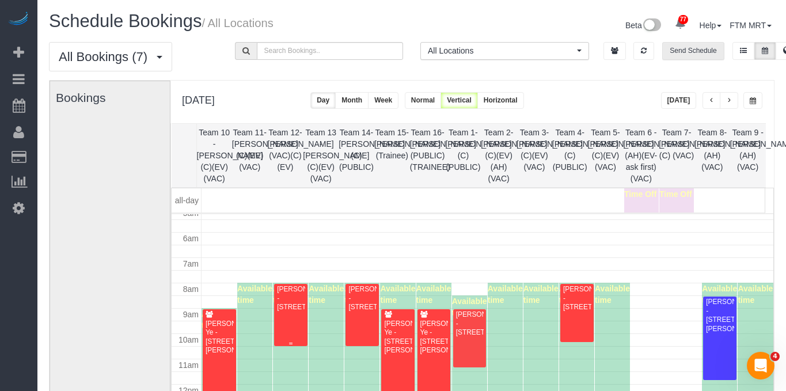
scroll to position [135, 0]
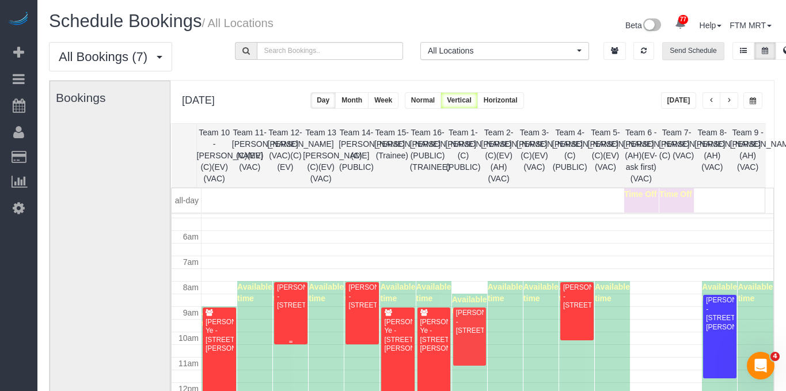
click at [291, 310] on div "[PERSON_NAME] - [STREET_ADDRESS]" at bounding box center [290, 296] width 29 height 26
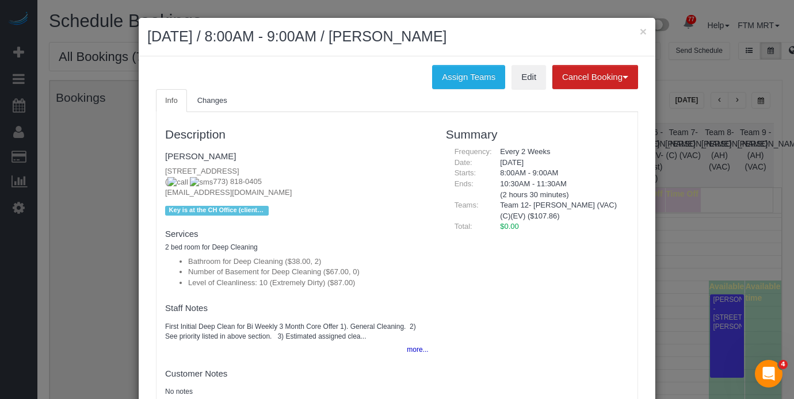
click at [347, 173] on p "[STREET_ADDRESS] [PHONE_NUMBER] [EMAIL_ADDRESS][DOMAIN_NAME]" at bounding box center [297, 182] width 264 height 32
drag, startPoint x: 342, startPoint y: 170, endPoint x: 167, endPoint y: 167, distance: 174.4
click at [147, 172] on div "Info Changes Description [PERSON_NAME] [STREET_ADDRESS] [PHONE_NUMBER] [EMAIL_A…" at bounding box center [397, 252] width 500 height 326
copy p "[STREET_ADDRESS]"
click at [640, 31] on button "×" at bounding box center [643, 31] width 7 height 12
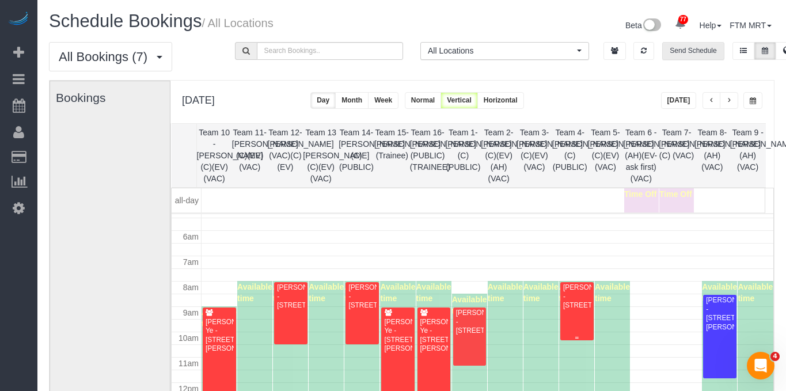
click at [572, 295] on div "[PERSON_NAME] - [STREET_ADDRESS]" at bounding box center [576, 296] width 29 height 26
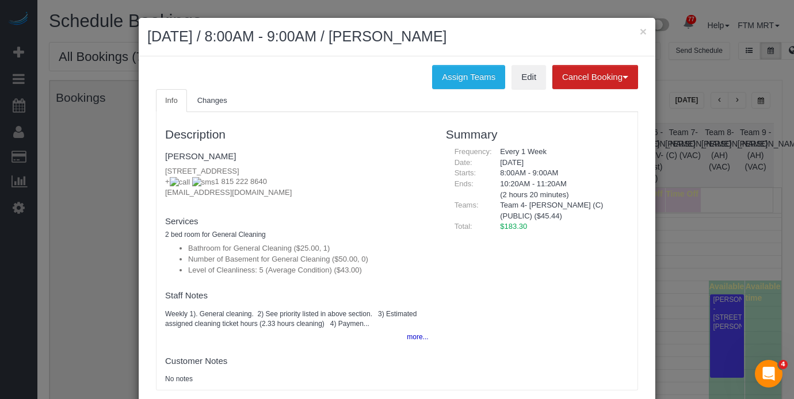
drag, startPoint x: 351, startPoint y: 172, endPoint x: 93, endPoint y: 175, distance: 257.3
click at [93, 175] on div "× [DATE] / 8:00AM - 9:00AM / [PERSON_NAME] Assign Teams Edit Cancel Booking Wit…" at bounding box center [397, 199] width 794 height 399
copy p "[STREET_ADDRESS]"
click at [640, 34] on button "×" at bounding box center [643, 31] width 7 height 12
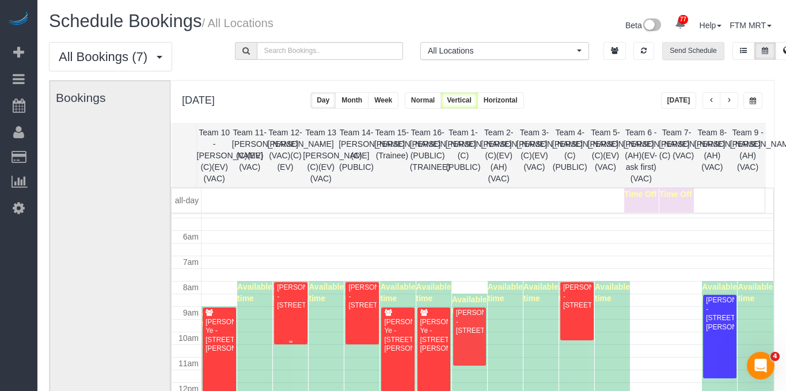
click at [285, 310] on div "[PERSON_NAME] - [STREET_ADDRESS]" at bounding box center [290, 296] width 29 height 26
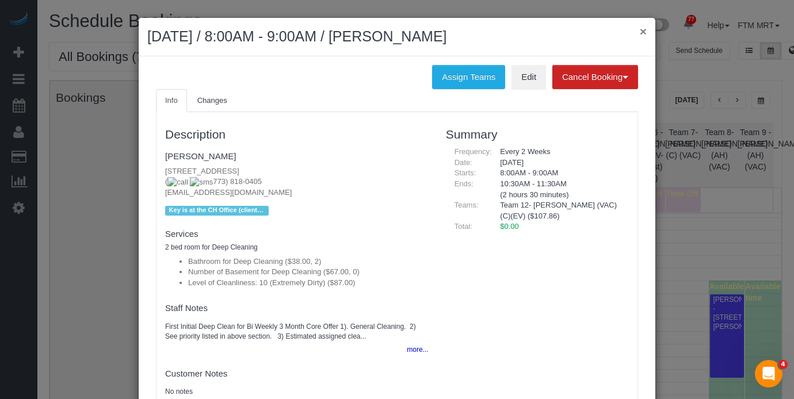
click at [640, 33] on button "×" at bounding box center [643, 31] width 7 height 12
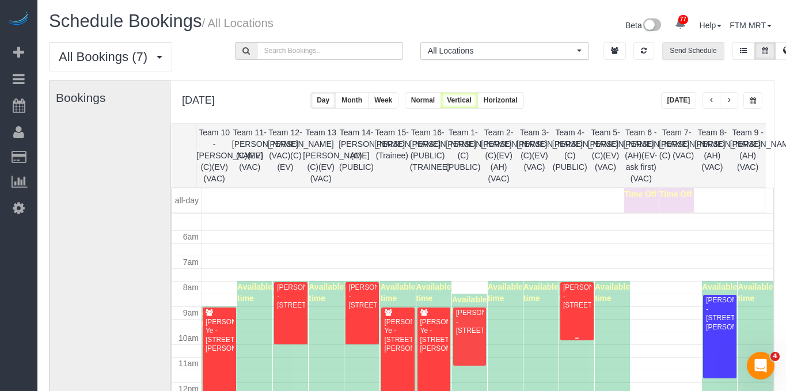
click at [577, 304] on div "[PERSON_NAME] - [STREET_ADDRESS]" at bounding box center [576, 296] width 29 height 26
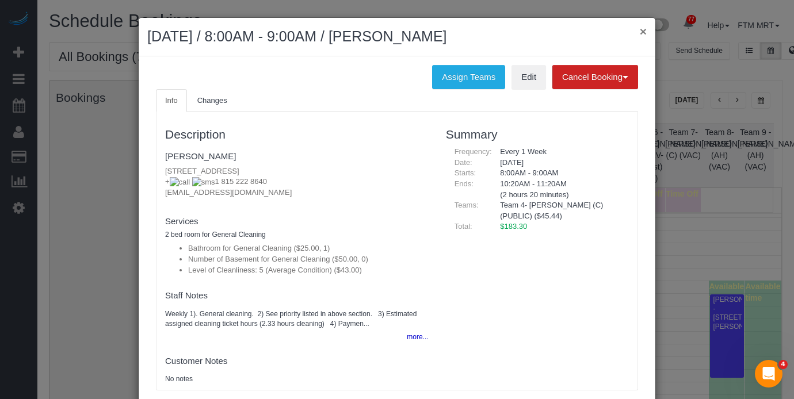
click at [641, 30] on button "×" at bounding box center [643, 31] width 7 height 12
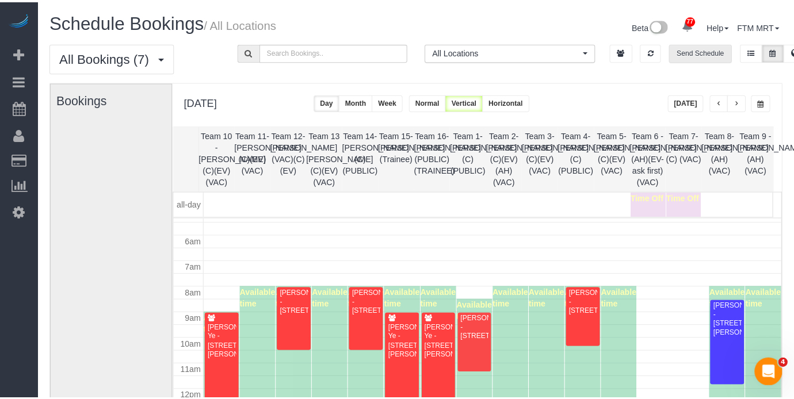
scroll to position [157, 0]
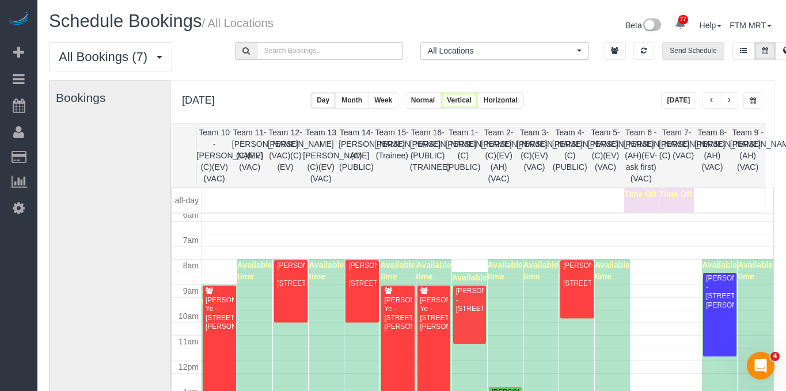
click at [290, 282] on div "[PERSON_NAME] - [STREET_ADDRESS]" at bounding box center [290, 274] width 29 height 26
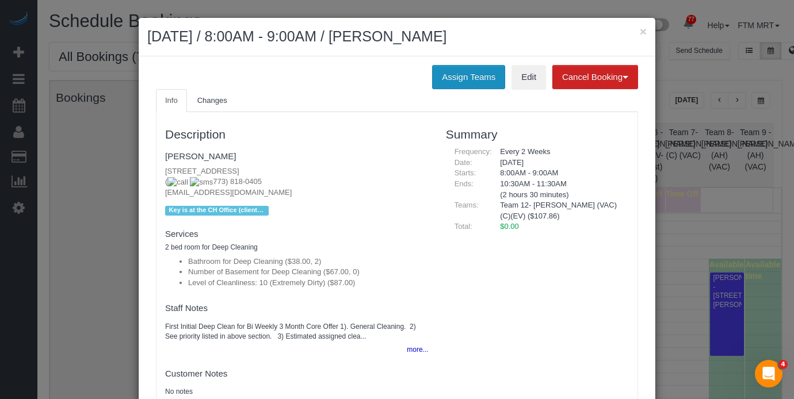
drag, startPoint x: 449, startPoint y: 93, endPoint x: 452, endPoint y: 82, distance: 10.8
click at [449, 92] on ul "Info Changes" at bounding box center [397, 101] width 482 height 24
click at [452, 79] on button "Assign Teams" at bounding box center [468, 77] width 73 height 24
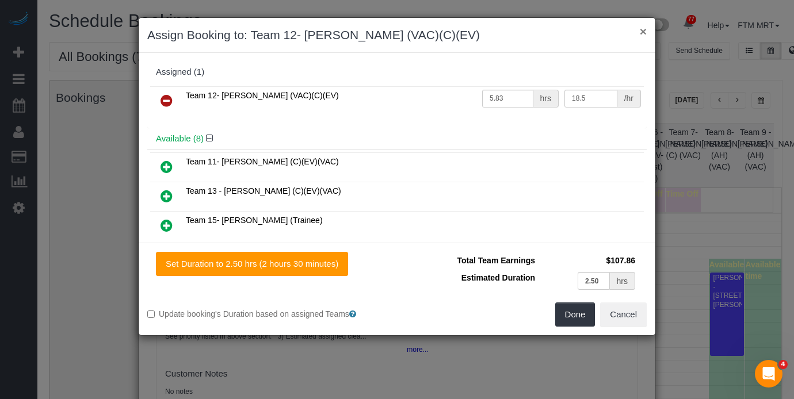
click at [644, 31] on button "×" at bounding box center [643, 31] width 7 height 12
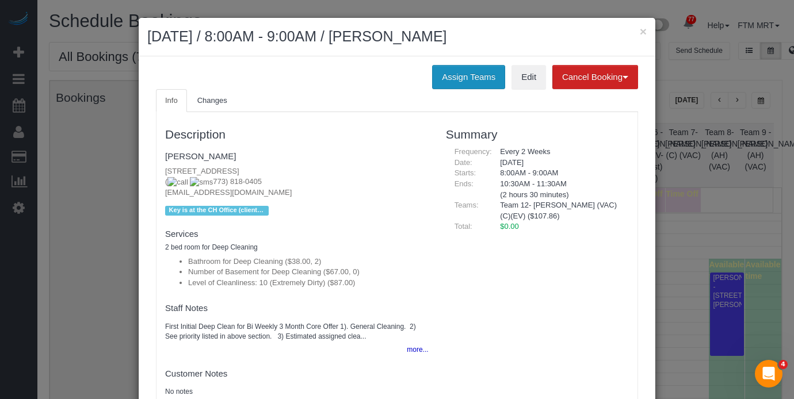
click at [458, 76] on button "Assign Teams" at bounding box center [468, 77] width 73 height 24
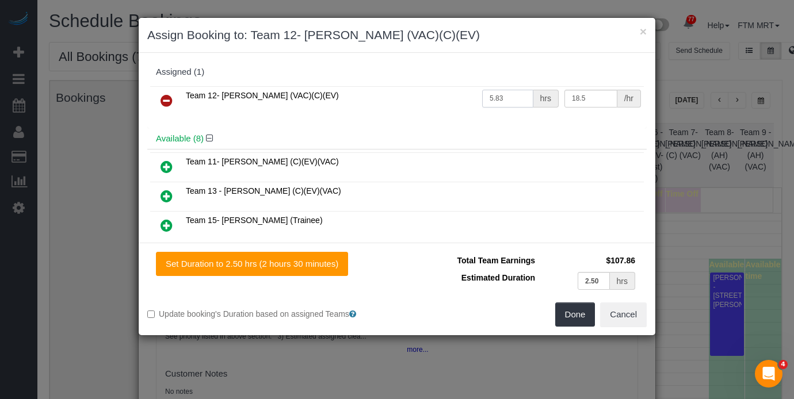
drag, startPoint x: 510, startPoint y: 102, endPoint x: 447, endPoint y: 94, distance: 63.8
click at [447, 94] on tr "Team 12- [PERSON_NAME] (VAC)(C)(EV) 5.83 hrs 18.5 /hr" at bounding box center [397, 100] width 494 height 29
type input "2.5"
click at [575, 318] on button "Done" at bounding box center [575, 315] width 40 height 24
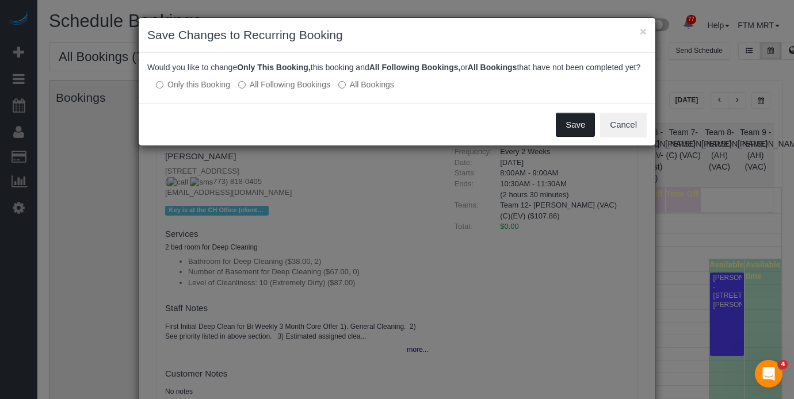
click at [576, 137] on button "Save" at bounding box center [575, 125] width 39 height 24
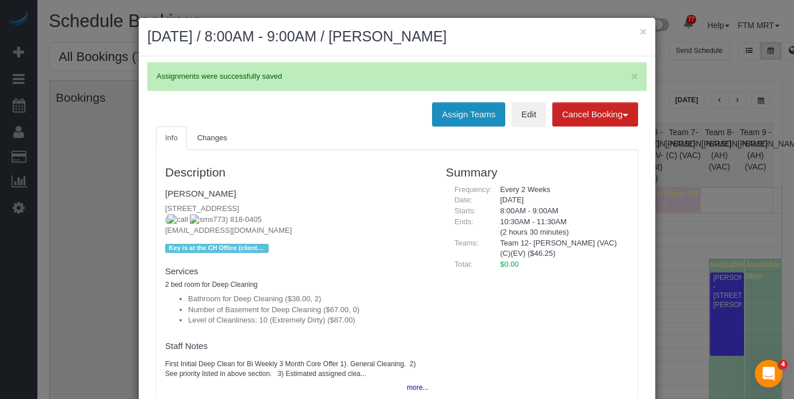
scroll to position [5, 0]
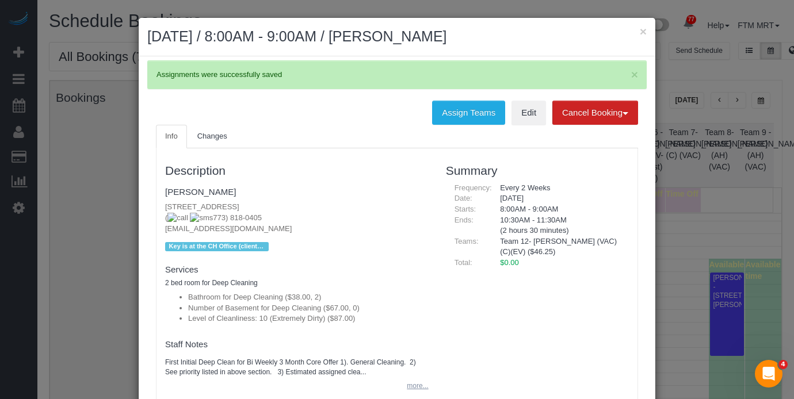
click at [414, 387] on button "more..." at bounding box center [414, 386] width 28 height 17
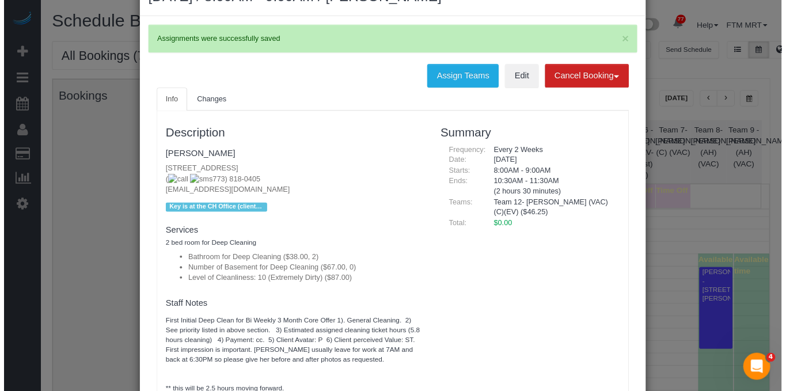
scroll to position [0, 0]
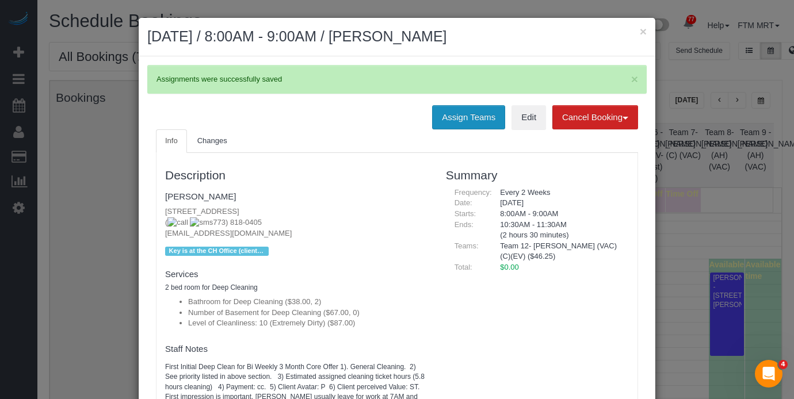
click at [469, 118] on button "Assign Teams" at bounding box center [468, 117] width 73 height 24
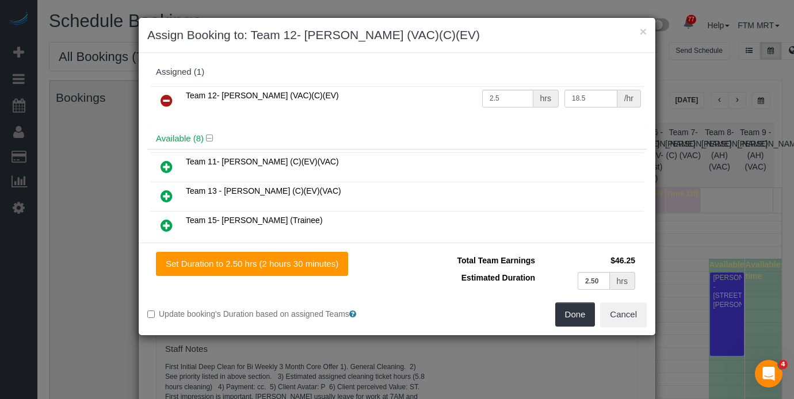
drag, startPoint x: 163, startPoint y: 163, endPoint x: 210, endPoint y: 163, distance: 46.1
click at [163, 163] on icon at bounding box center [167, 167] width 12 height 14
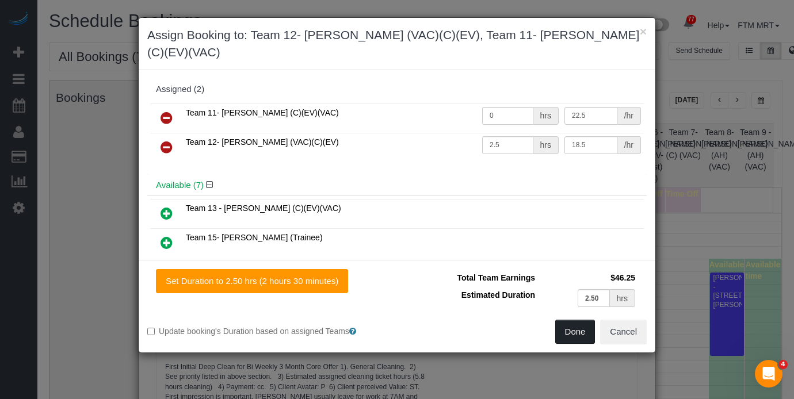
click at [577, 320] on button "Done" at bounding box center [575, 332] width 40 height 24
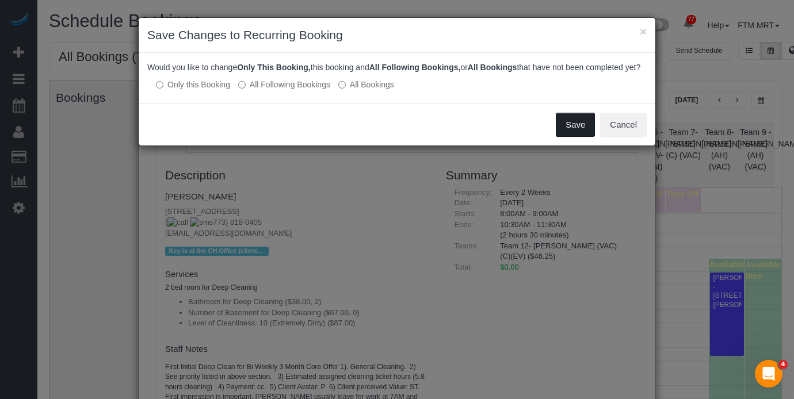
click at [584, 137] on button "Save" at bounding box center [575, 125] width 39 height 24
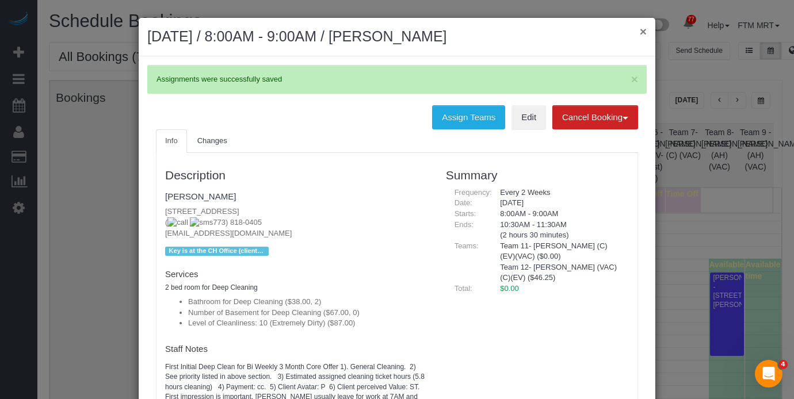
click at [641, 35] on button "×" at bounding box center [643, 31] width 7 height 12
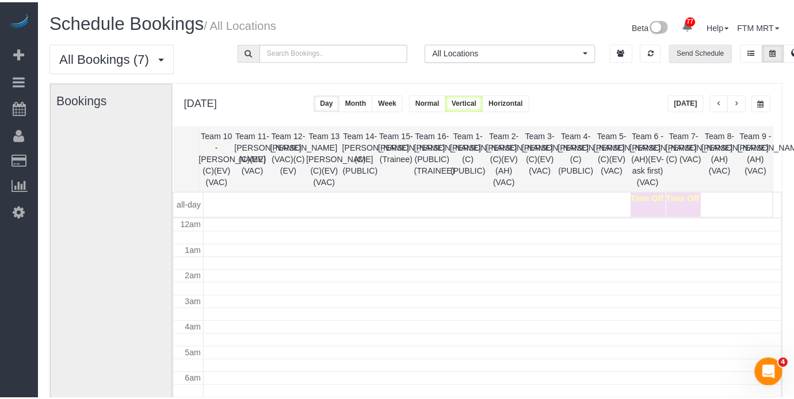
scroll to position [157, 0]
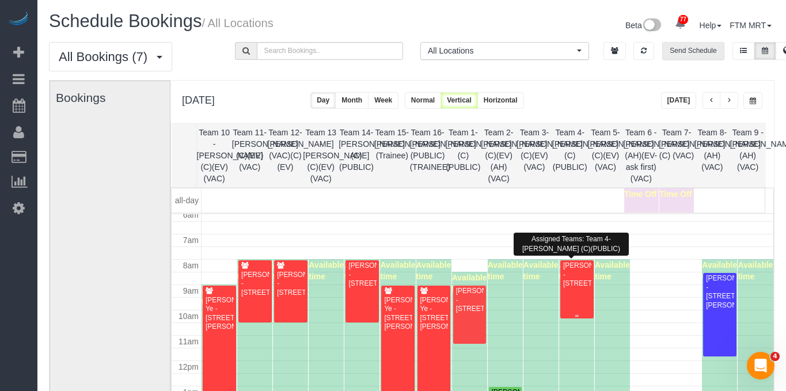
click at [572, 283] on div "[PERSON_NAME] - [STREET_ADDRESS]" at bounding box center [576, 274] width 29 height 26
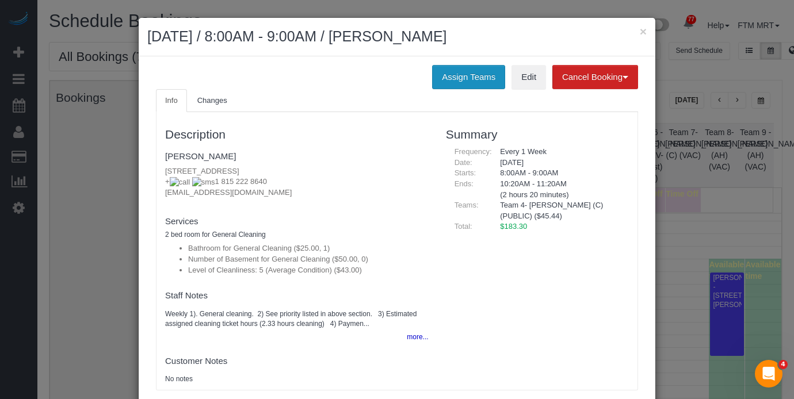
click at [486, 78] on button "Assign Teams" at bounding box center [468, 77] width 73 height 24
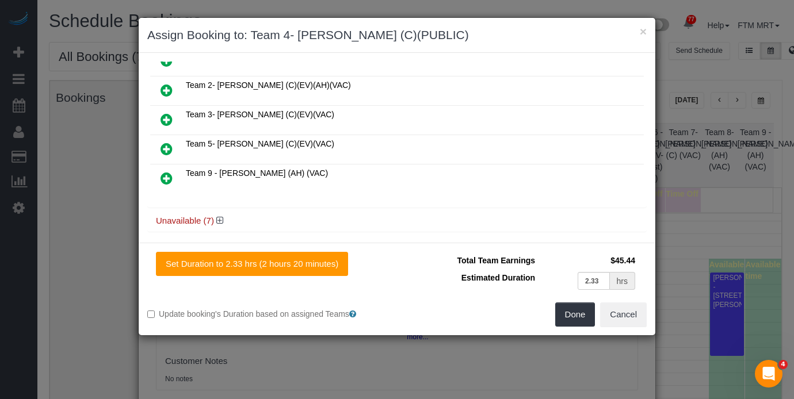
scroll to position [167, 0]
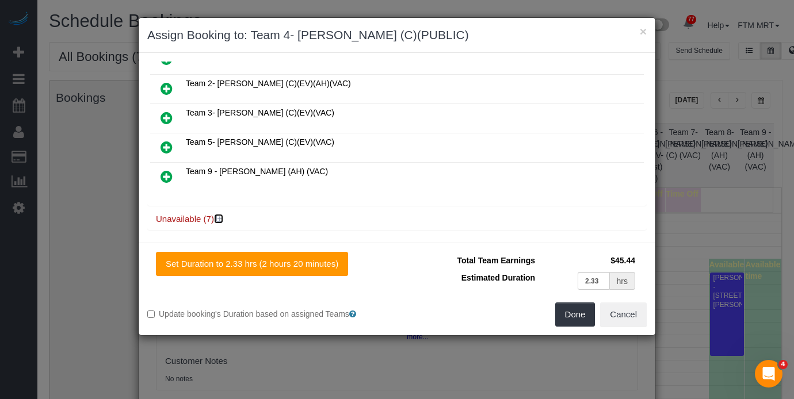
click at [222, 215] on icon at bounding box center [219, 219] width 7 height 9
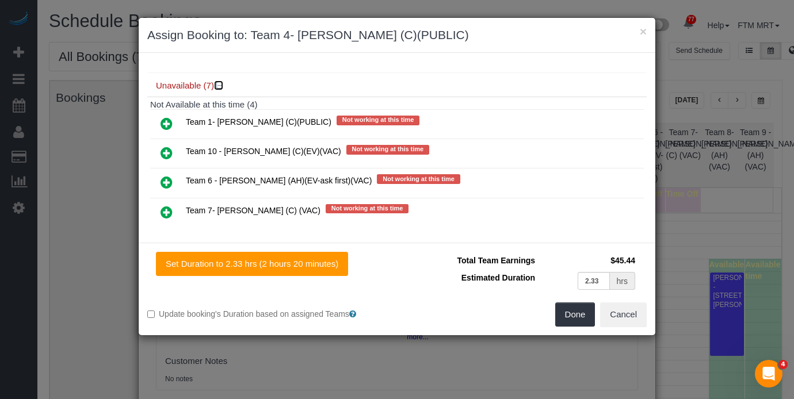
scroll to position [412, 0]
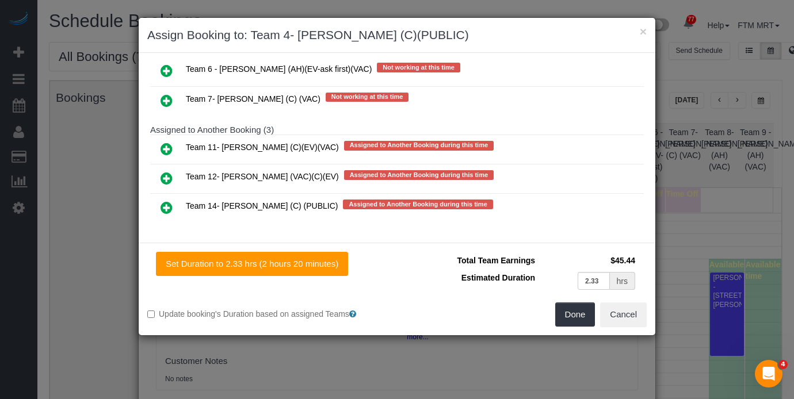
click at [166, 142] on icon at bounding box center [167, 149] width 12 height 14
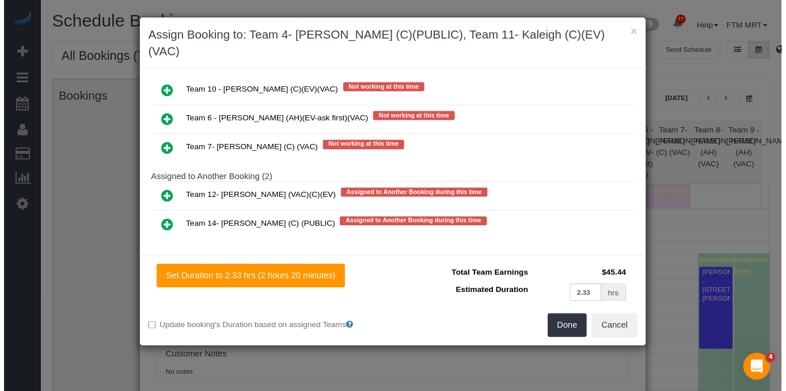
scroll to position [0, 0]
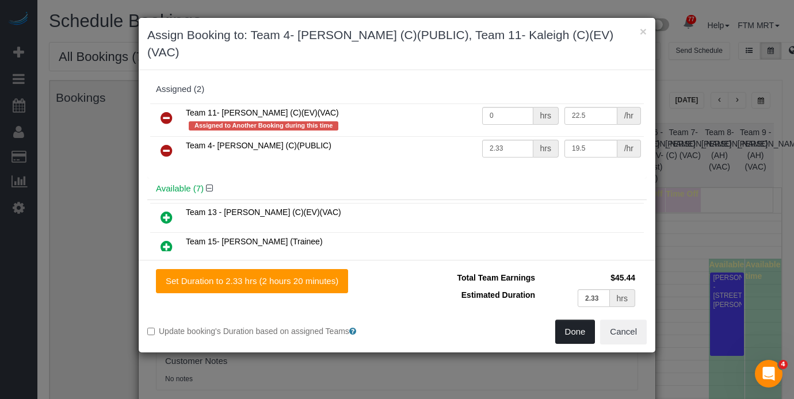
click at [572, 321] on button "Done" at bounding box center [575, 332] width 40 height 24
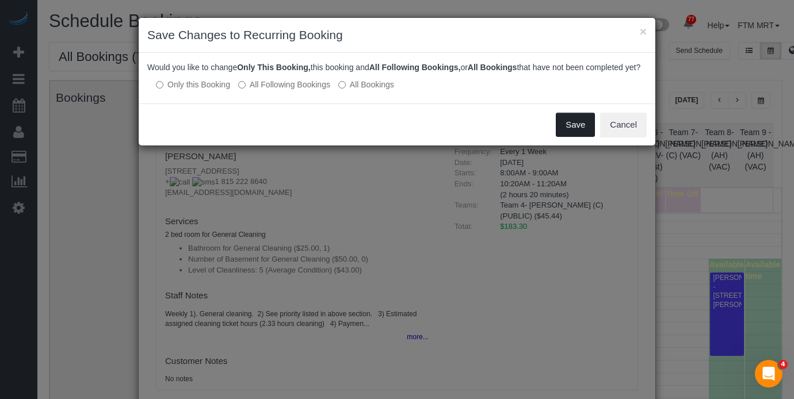
click at [578, 128] on button "Save" at bounding box center [575, 125] width 39 height 24
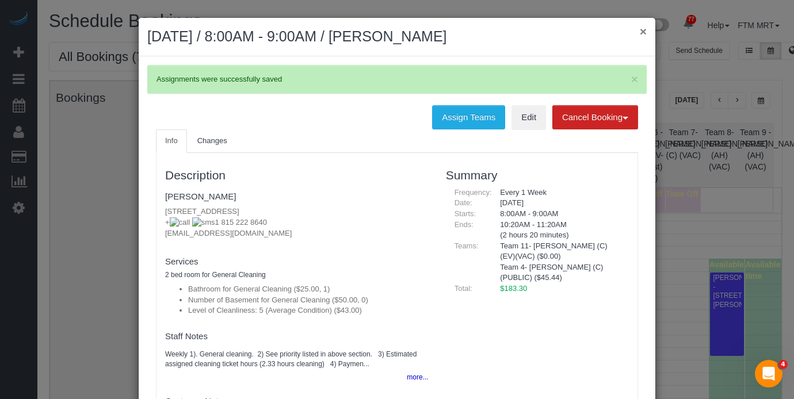
click at [642, 30] on button "×" at bounding box center [643, 31] width 7 height 12
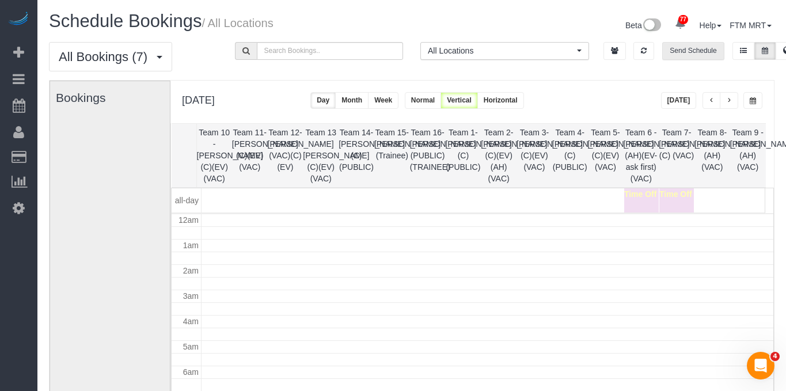
scroll to position [157, 0]
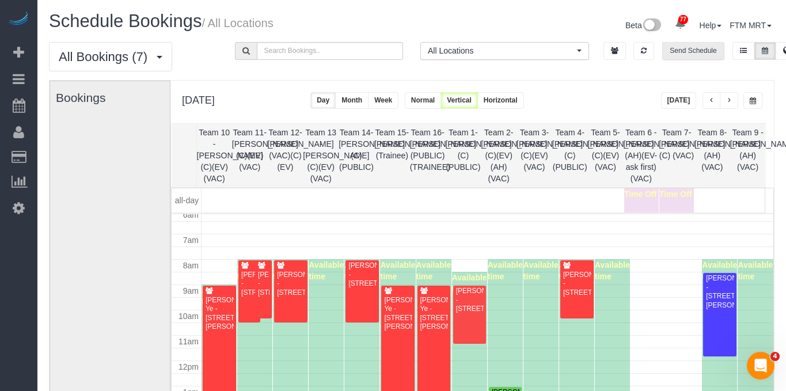
click at [696, 44] on button "Send Schedule" at bounding box center [693, 51] width 62 height 18
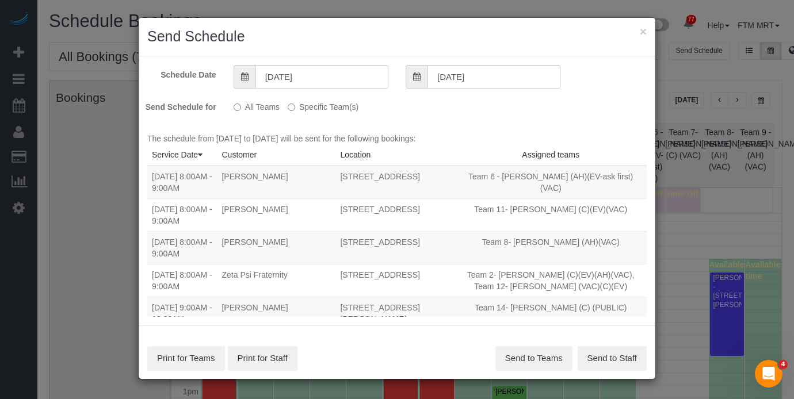
click at [300, 109] on label "Specific Team(s)" at bounding box center [323, 105] width 71 height 16
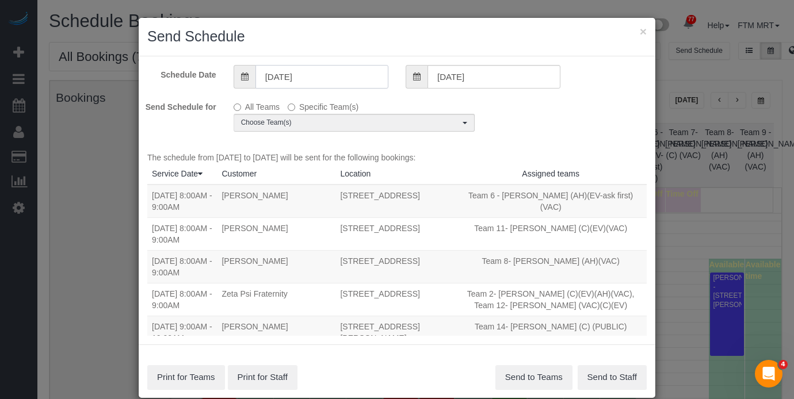
click at [338, 77] on input "[DATE]" at bounding box center [322, 77] width 133 height 24
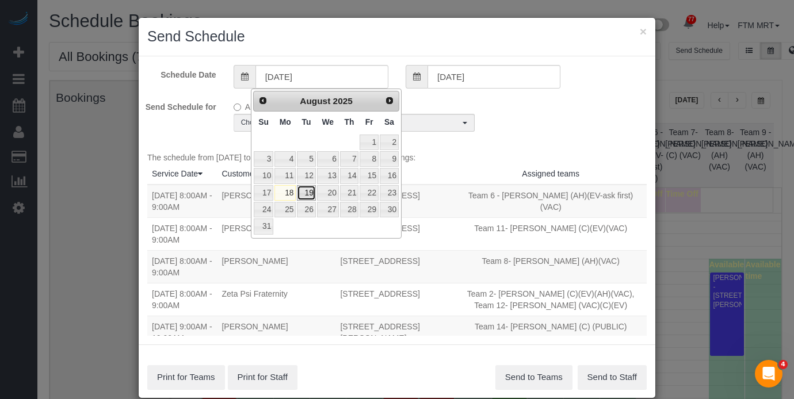
click at [309, 191] on link "19" at bounding box center [306, 193] width 18 height 16
type input "[DATE]"
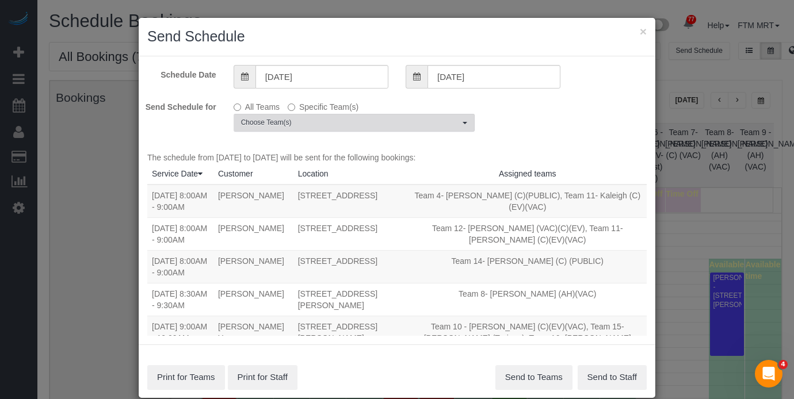
click at [393, 126] on span "Choose Team(s)" at bounding box center [350, 123] width 219 height 10
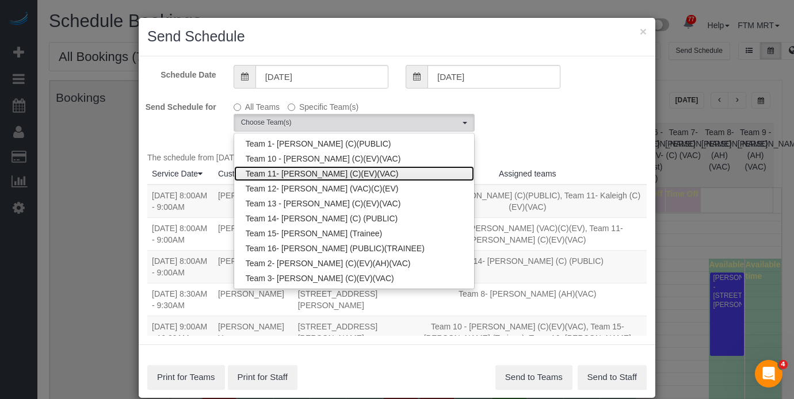
click at [335, 174] on link "Team 11- [PERSON_NAME] (C)(EV)(VAC)" at bounding box center [354, 173] width 240 height 15
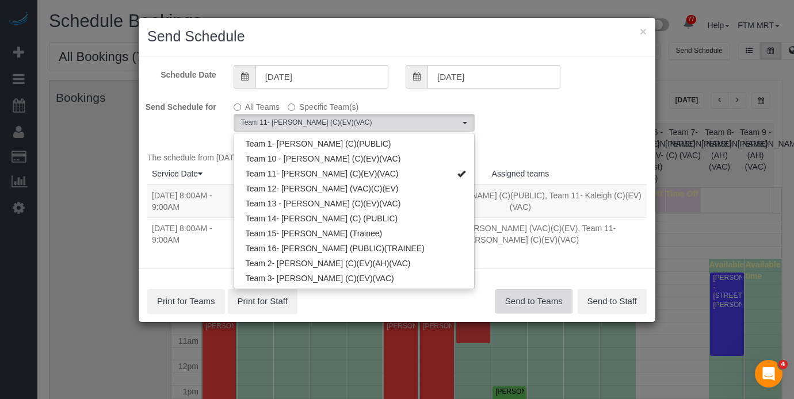
click at [511, 302] on button "Send to Teams" at bounding box center [534, 302] width 77 height 24
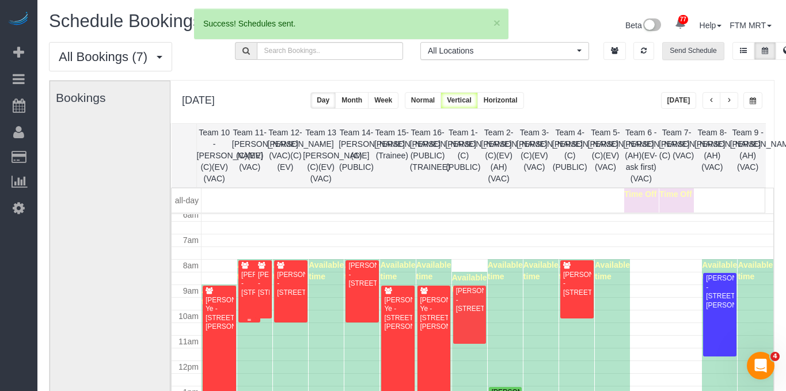
click at [252, 278] on div "[PERSON_NAME] - [STREET_ADDRESS]" at bounding box center [249, 284] width 17 height 26
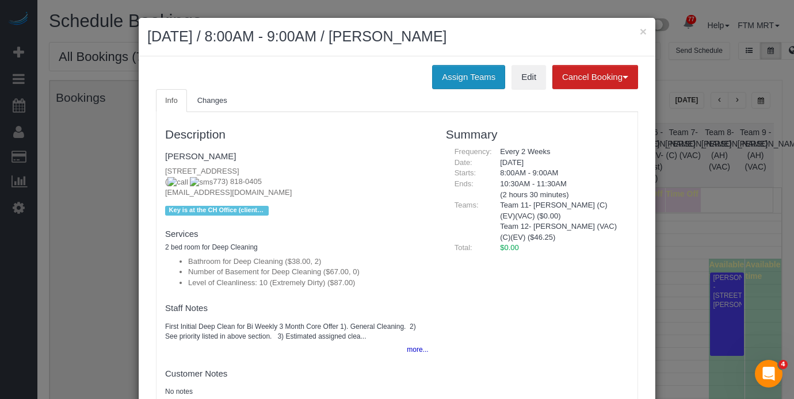
click at [457, 80] on button "Assign Teams" at bounding box center [468, 77] width 73 height 24
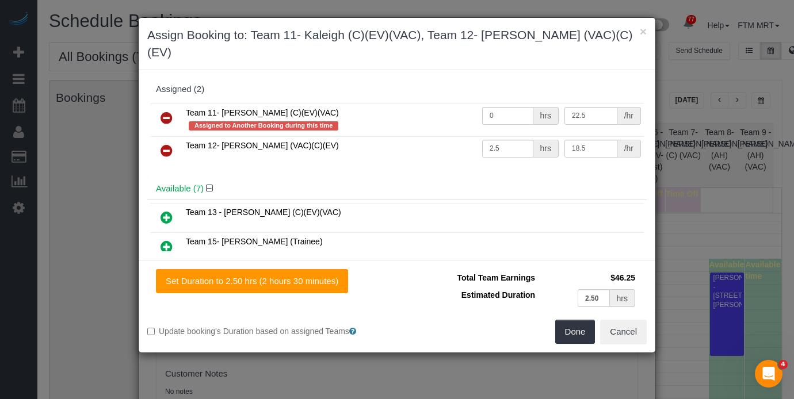
click at [166, 111] on icon at bounding box center [167, 118] width 12 height 14
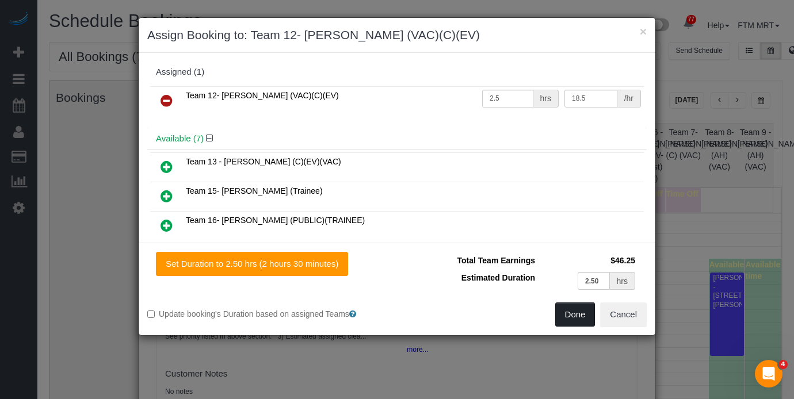
click at [587, 318] on button "Done" at bounding box center [575, 315] width 40 height 24
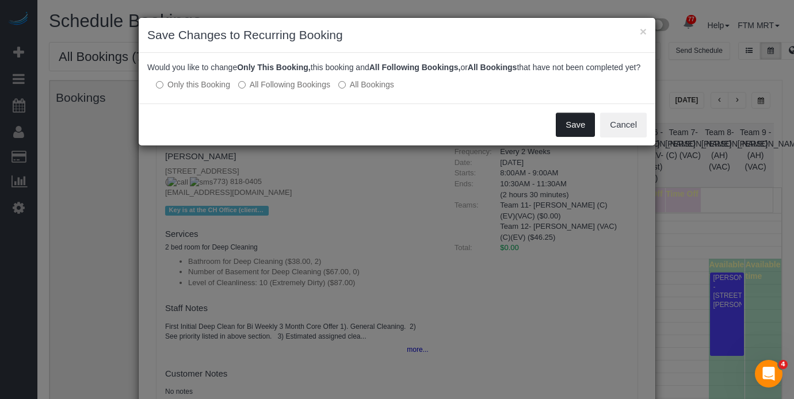
click at [565, 137] on button "Save" at bounding box center [575, 125] width 39 height 24
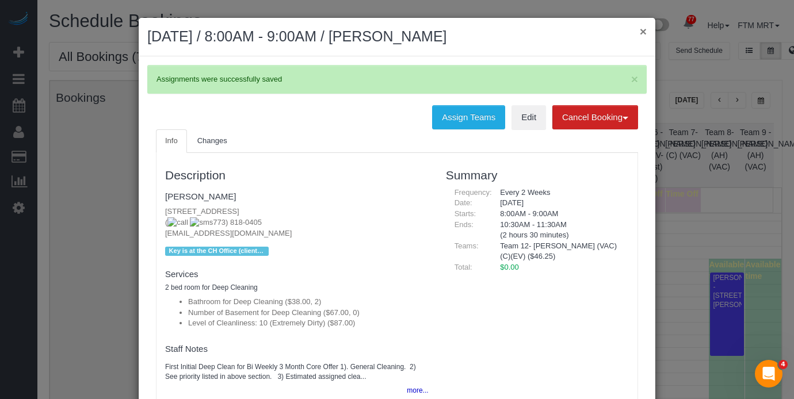
click at [641, 33] on button "×" at bounding box center [643, 31] width 7 height 12
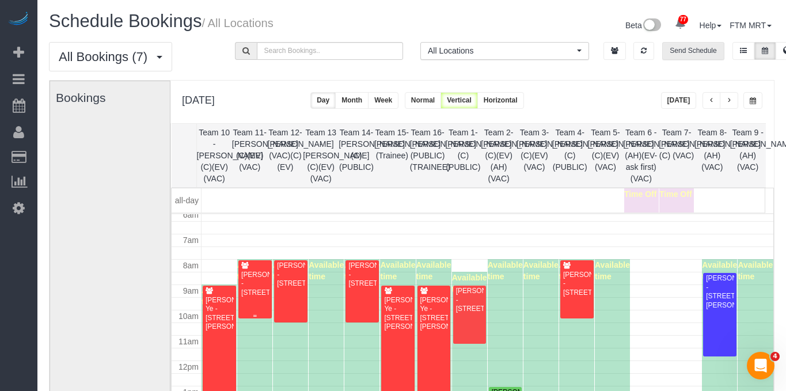
click at [261, 293] on div "[PERSON_NAME] - [STREET_ADDRESS]" at bounding box center [255, 284] width 29 height 26
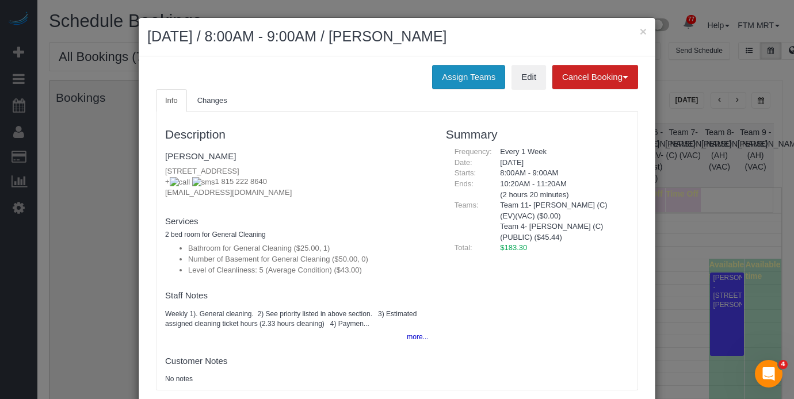
drag, startPoint x: 476, startPoint y: 73, endPoint x: 470, endPoint y: 81, distance: 10.2
click at [476, 74] on button "Assign Teams" at bounding box center [468, 77] width 73 height 24
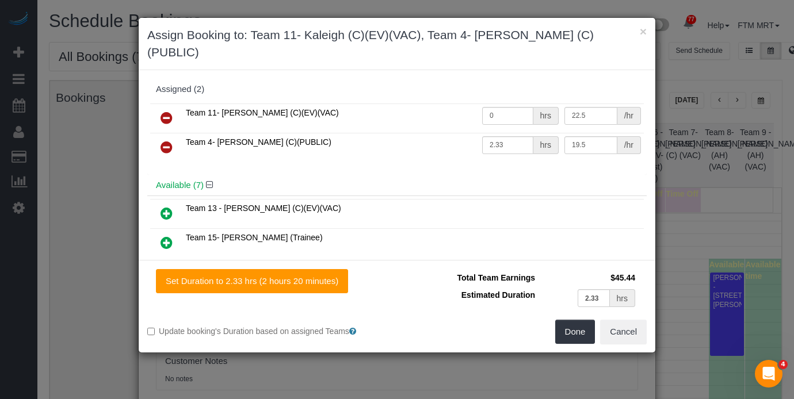
click at [172, 111] on icon at bounding box center [167, 118] width 12 height 14
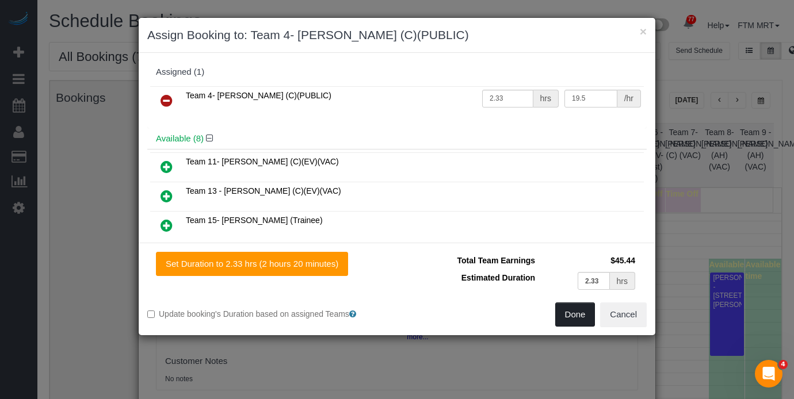
drag, startPoint x: 569, startPoint y: 312, endPoint x: 567, endPoint y: 303, distance: 8.9
click at [569, 312] on button "Done" at bounding box center [575, 315] width 40 height 24
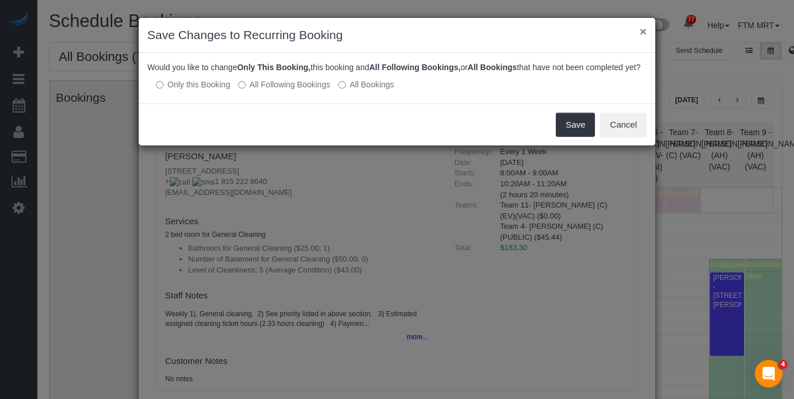
click at [644, 27] on button "×" at bounding box center [643, 31] width 7 height 12
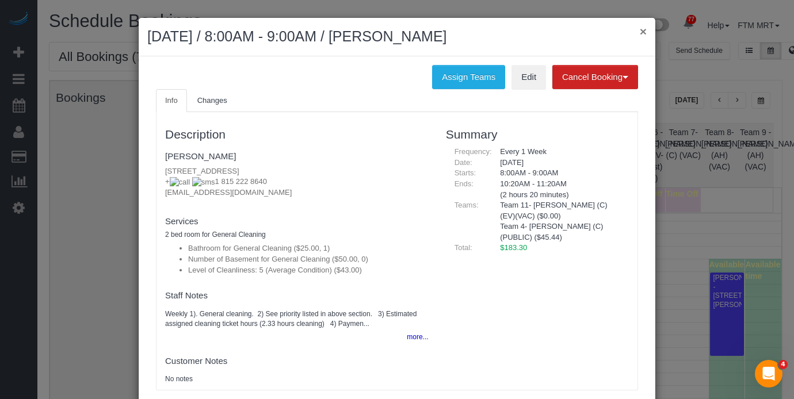
click at [640, 31] on button "×" at bounding box center [643, 31] width 7 height 12
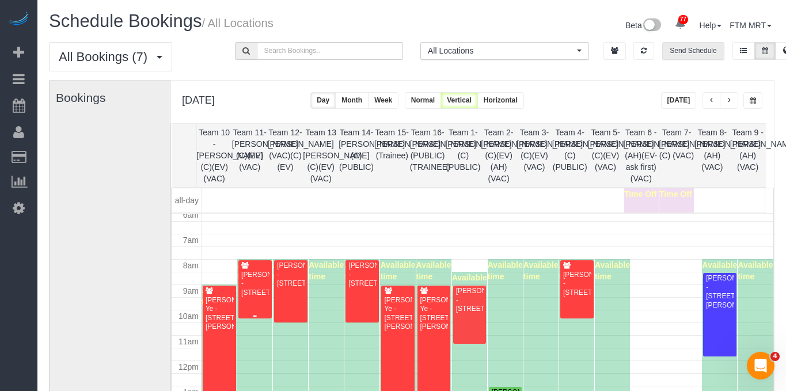
click at [262, 278] on div "[PERSON_NAME] - [STREET_ADDRESS]" at bounding box center [255, 284] width 29 height 26
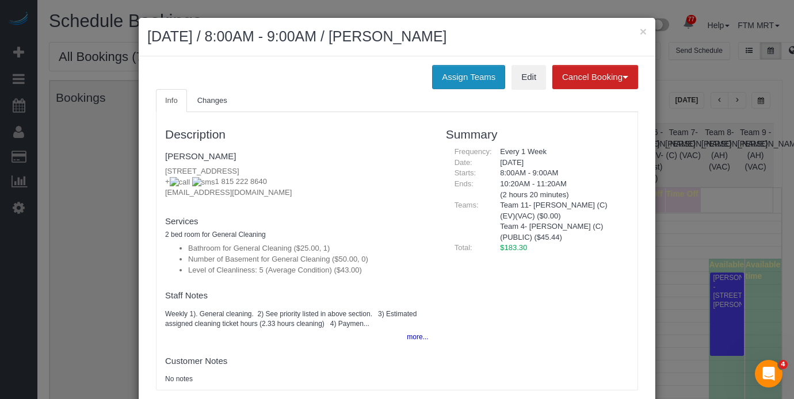
click at [447, 82] on button "Assign Teams" at bounding box center [468, 77] width 73 height 24
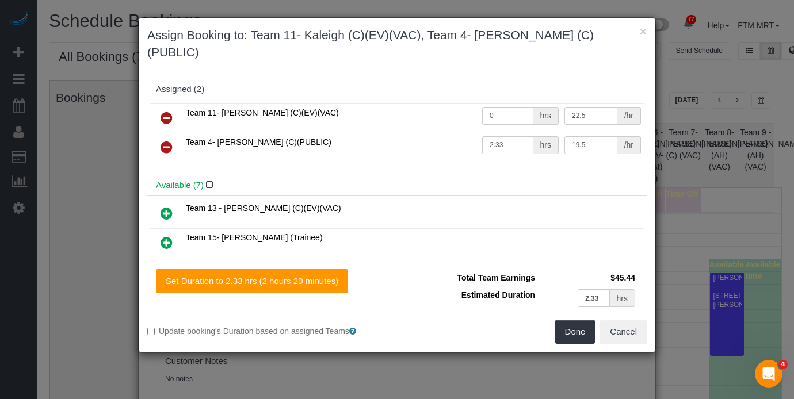
click at [166, 111] on icon at bounding box center [167, 118] width 12 height 14
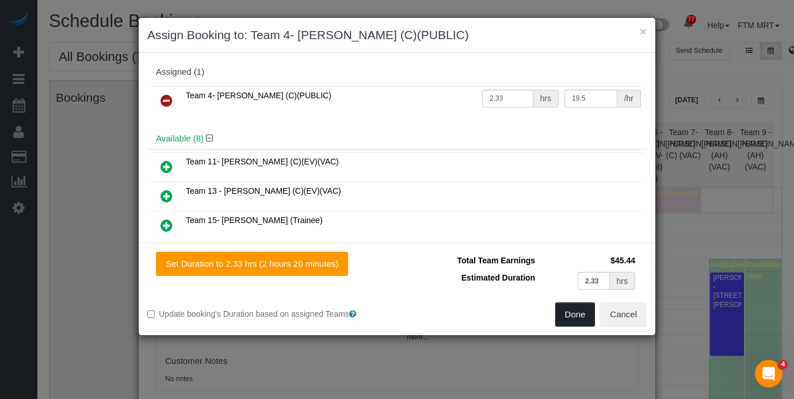
click at [576, 307] on button "Done" at bounding box center [575, 315] width 40 height 24
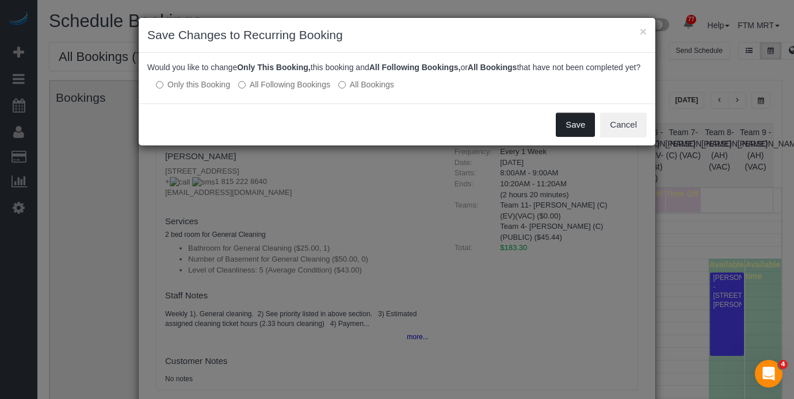
click at [581, 126] on button "Save" at bounding box center [575, 125] width 39 height 24
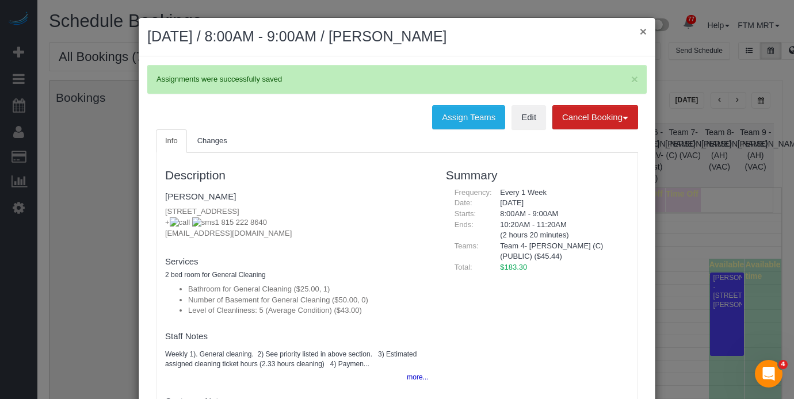
drag, startPoint x: 642, startPoint y: 38, endPoint x: 639, endPoint y: 33, distance: 6.2
click at [641, 35] on div "× [DATE] / 8:00AM - 9:00AM / [PERSON_NAME]" at bounding box center [397, 37] width 517 height 39
click at [640, 31] on button "×" at bounding box center [643, 31] width 7 height 12
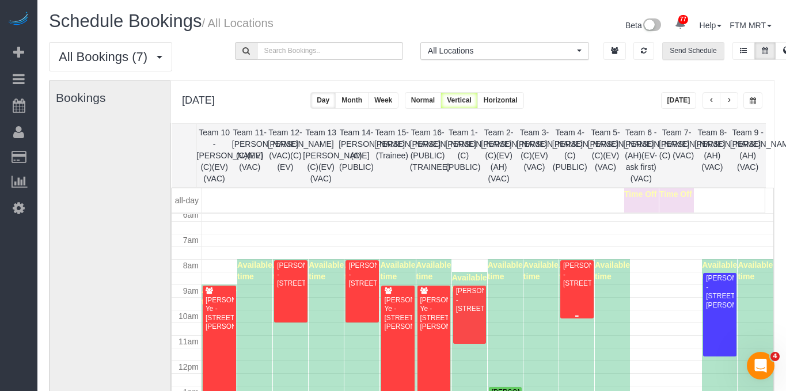
click at [576, 287] on div "[PERSON_NAME] - [STREET_ADDRESS]" at bounding box center [576, 274] width 29 height 26
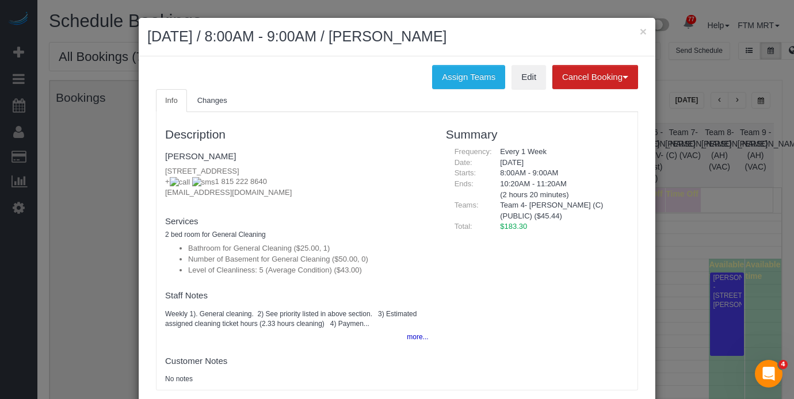
drag, startPoint x: 337, startPoint y: 172, endPoint x: 149, endPoint y: 155, distance: 188.3
click at [157, 163] on div "Description [PERSON_NAME] [STREET_ADDRESS] + 1 815 222 8640 [EMAIL_ADDRESS][DOM…" at bounding box center [297, 251] width 281 height 266
copy p "[STREET_ADDRESS]"
click at [640, 35] on button "×" at bounding box center [643, 31] width 7 height 12
